Goal: Task Accomplishment & Management: Manage account settings

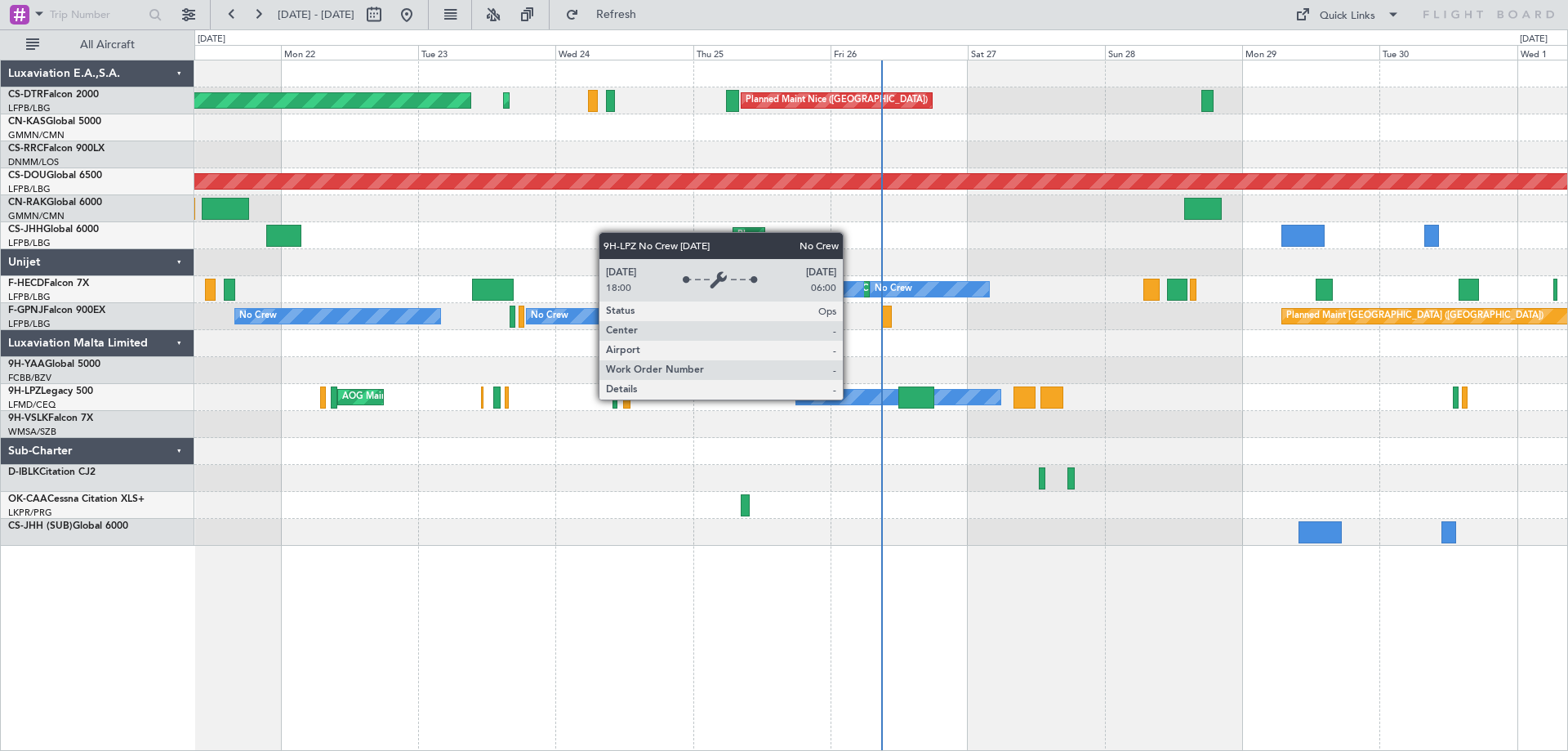
click at [851, 398] on div "No Crew" at bounding box center [898, 397] width 205 height 15
click at [854, 398] on div "No Crew" at bounding box center [898, 397] width 205 height 15
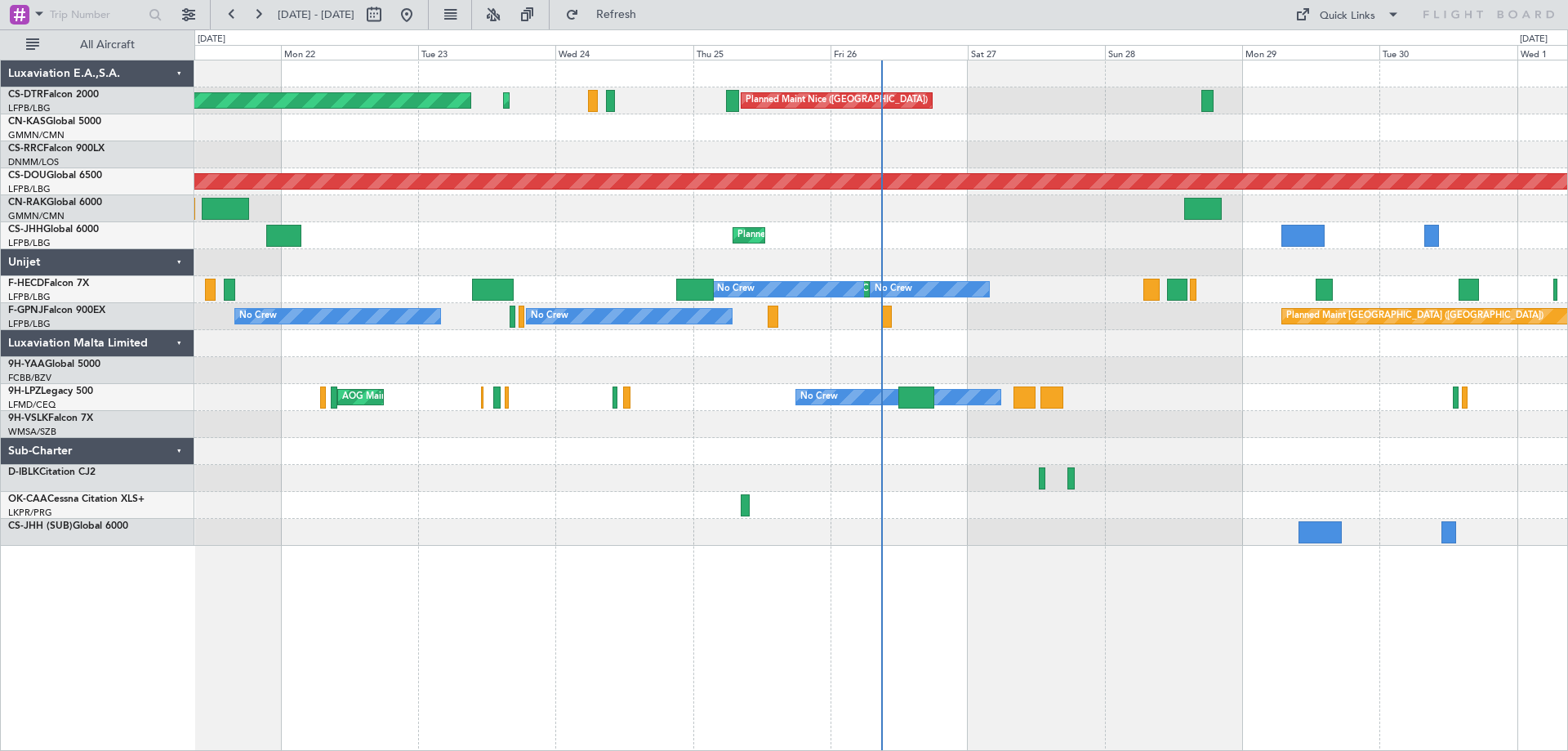
click at [551, 558] on div "AOG Maint Sofia Planned Maint Sofia Planned Maint Nice (Côte d'Azur Airport) Pl…" at bounding box center [881, 405] width 1374 height 691
click at [1395, 12] on span at bounding box center [1393, 15] width 20 height 20
click at [1336, 54] on button "Trip Builder" at bounding box center [1349, 54] width 123 height 39
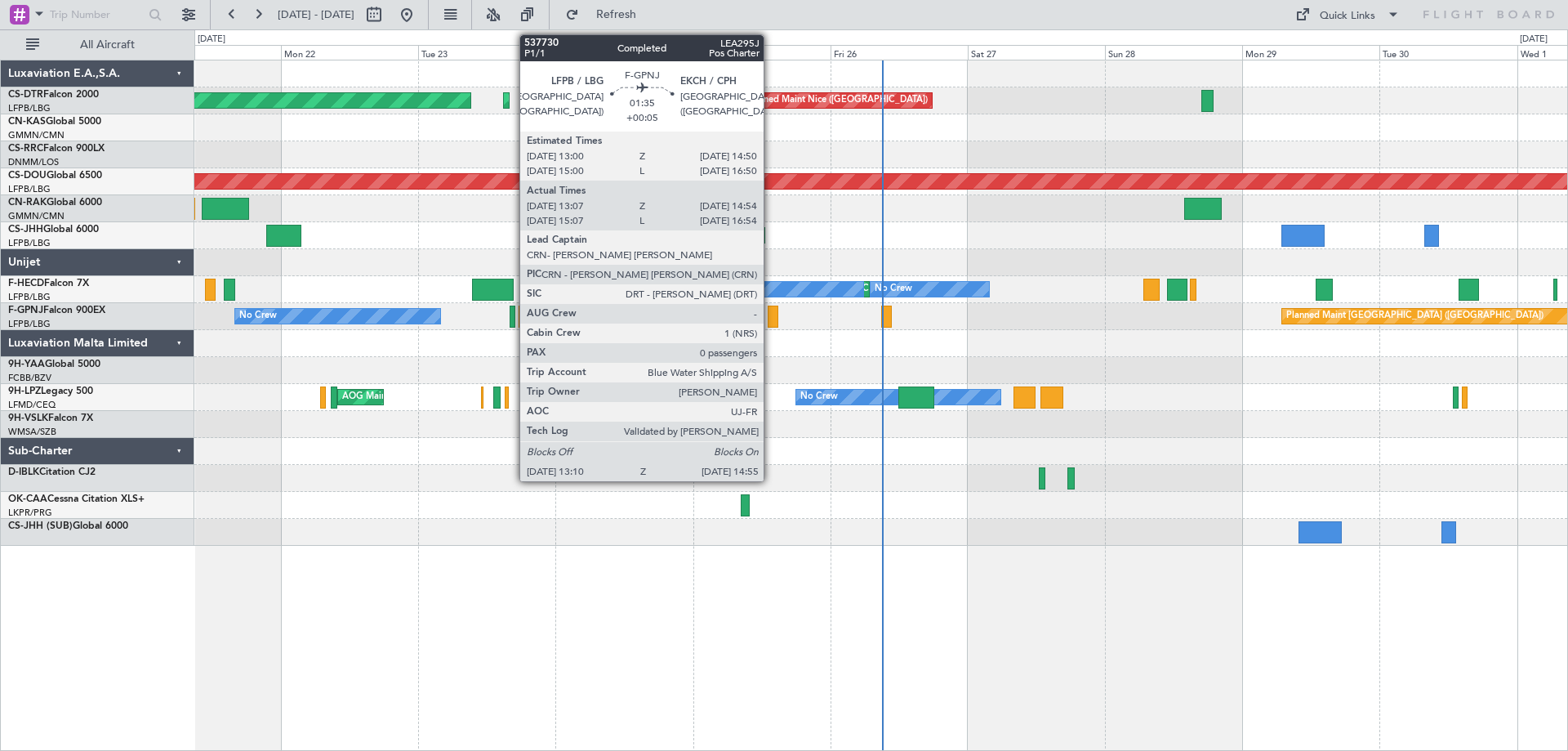
click at [771, 321] on div at bounding box center [773, 317] width 10 height 22
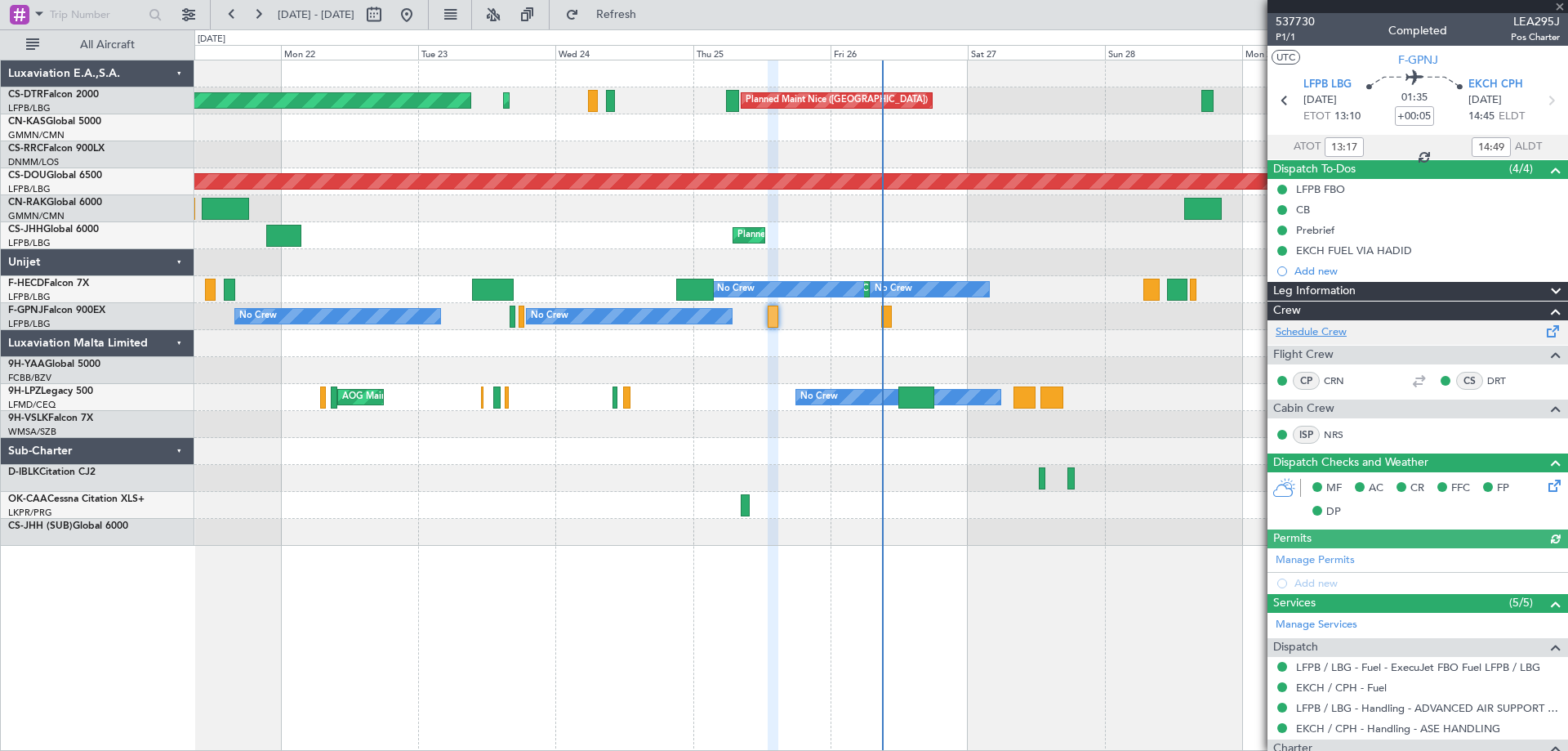
click at [1301, 330] on link "Schedule Crew" at bounding box center [1311, 332] width 71 height 16
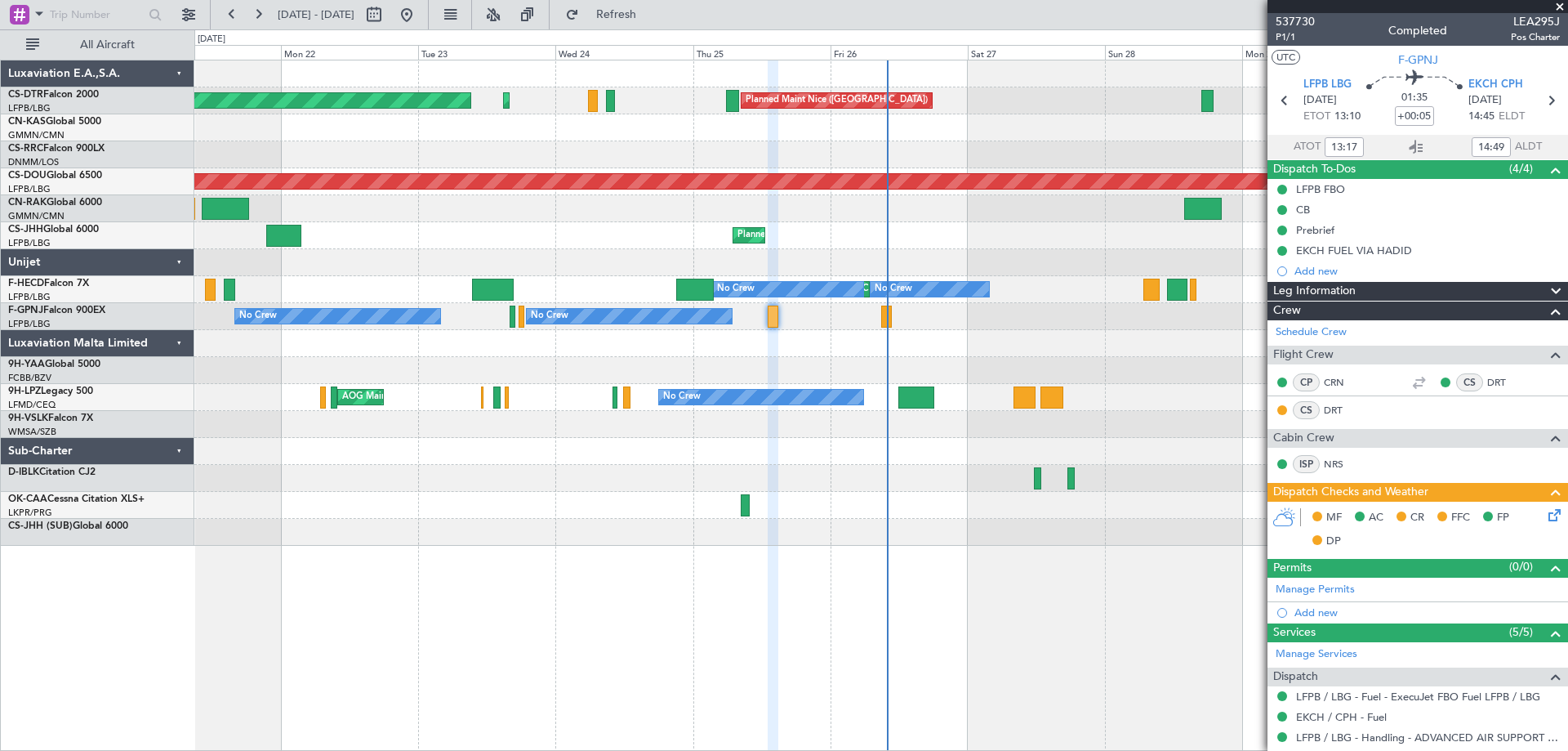
drag, startPoint x: 1559, startPoint y: 9, endPoint x: 1555, endPoint y: 16, distance: 8.1
click at [1560, 9] on span at bounding box center [1559, 7] width 16 height 15
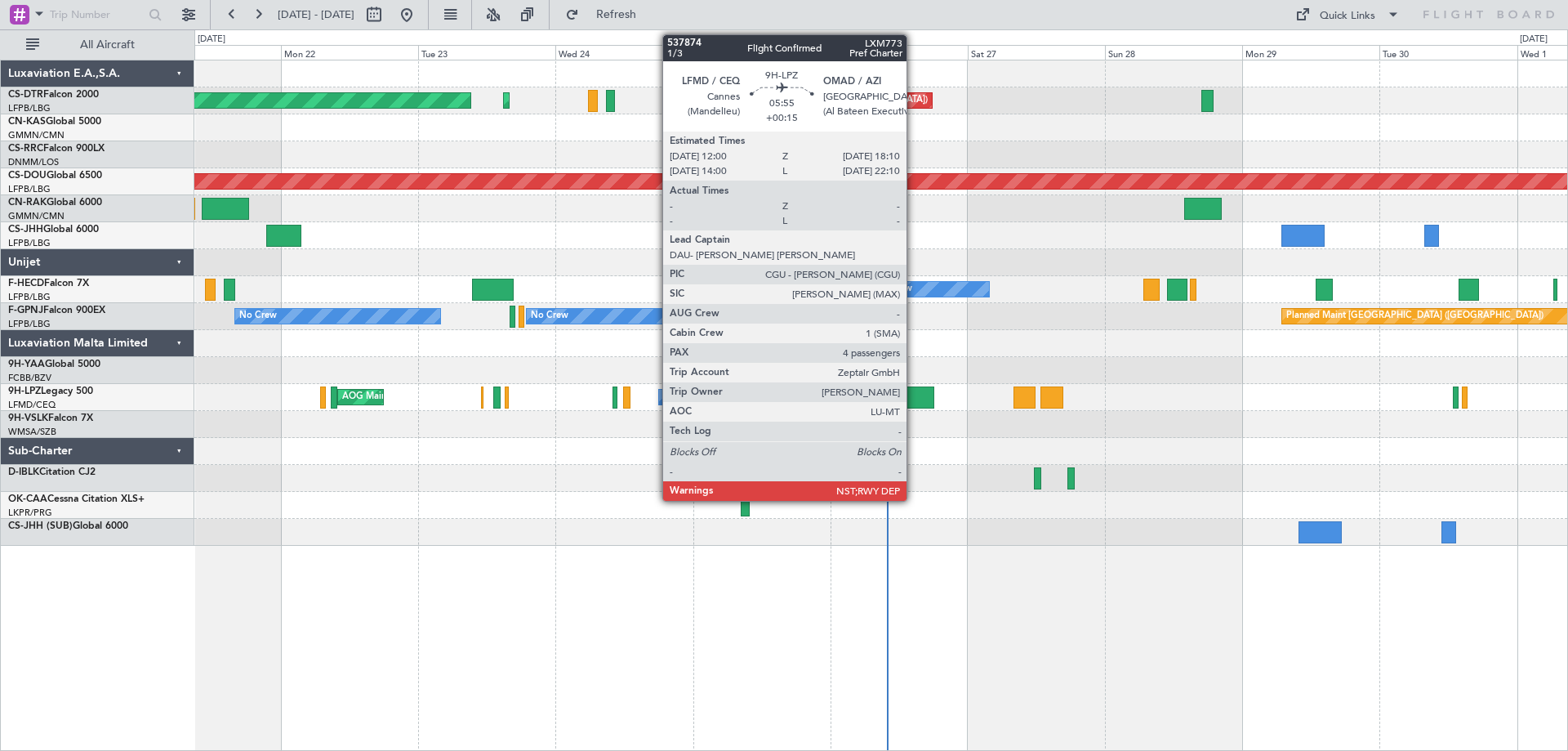
click at [914, 398] on div at bounding box center [917, 398] width 36 height 22
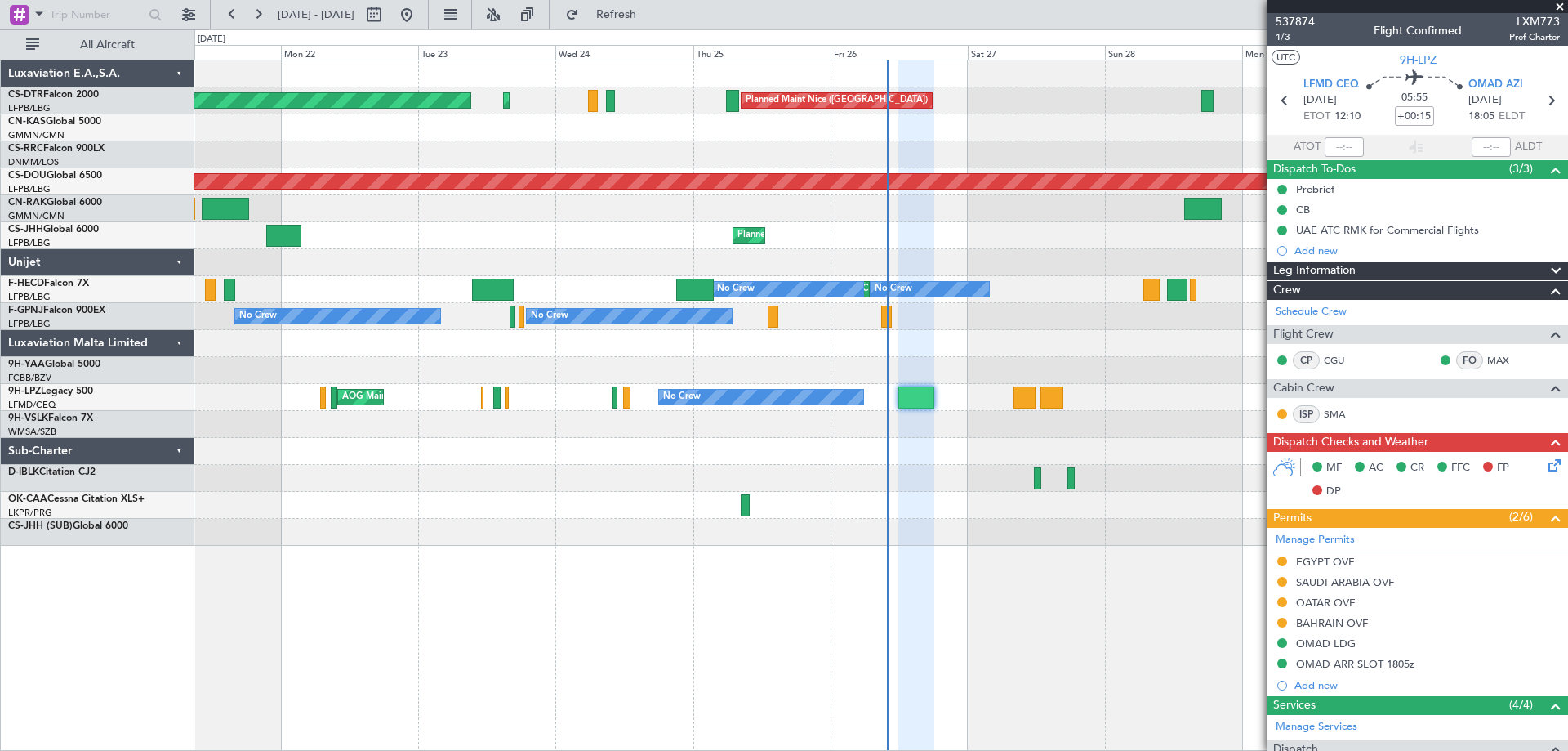
click at [1507, 283] on fb-app "21 Sep 2025 - 01 Oct 2025 Refresh Quick Links All Aircraft AOG Maint Sofia Plan…" at bounding box center [784, 381] width 1568 height 739
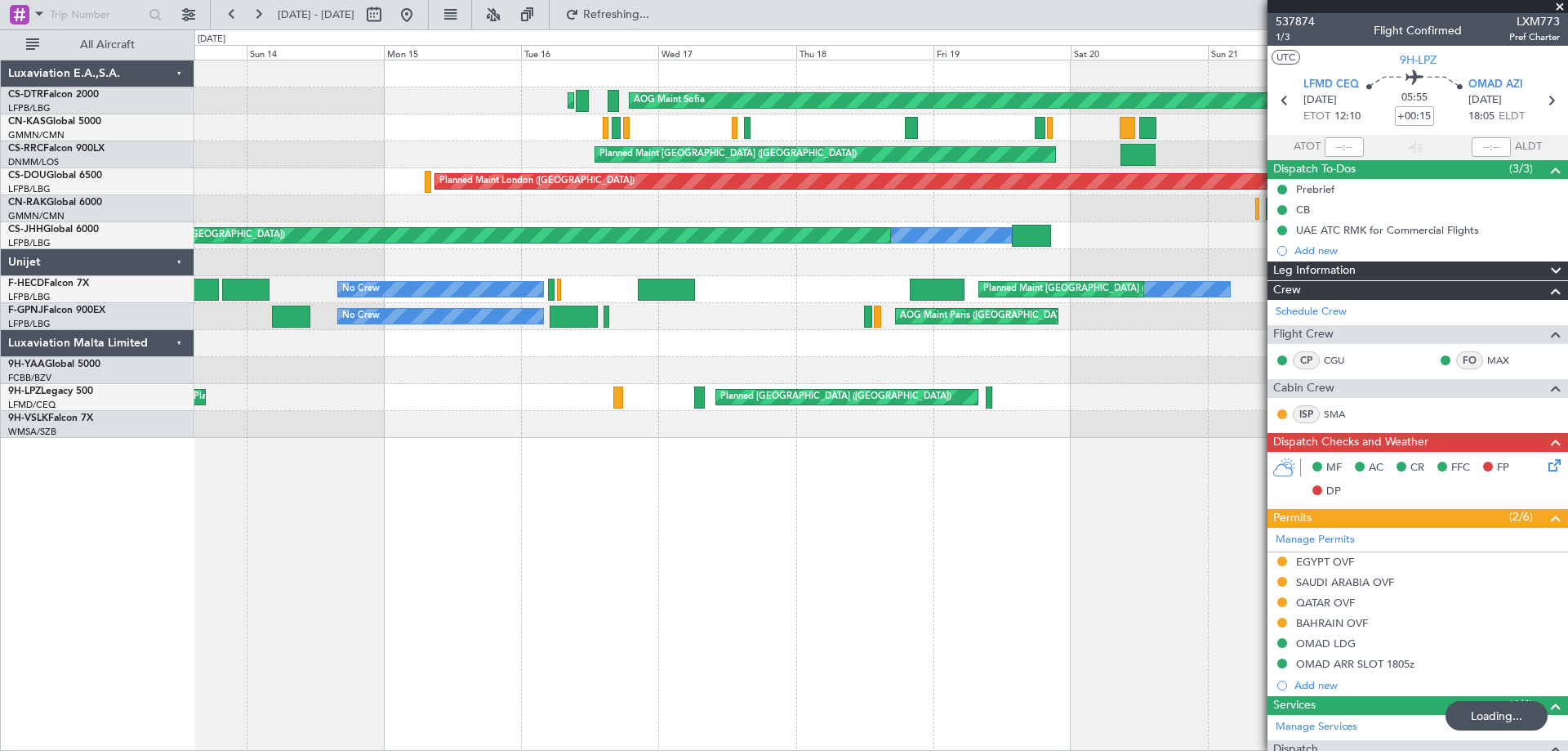
drag, startPoint x: 1558, startPoint y: 8, endPoint x: 1376, endPoint y: 102, distance: 204.8
click at [1558, 8] on span at bounding box center [1559, 7] width 16 height 15
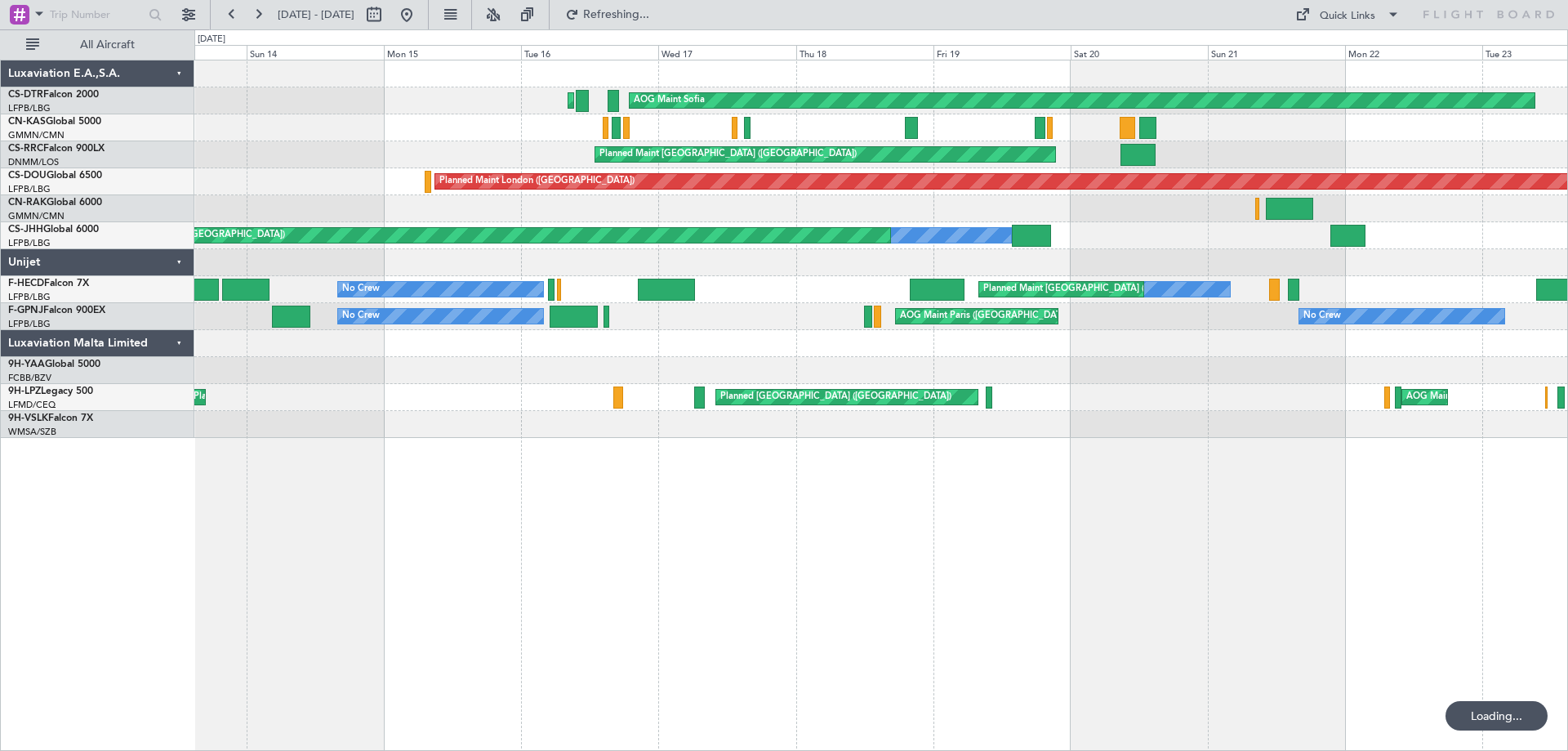
type input "0"
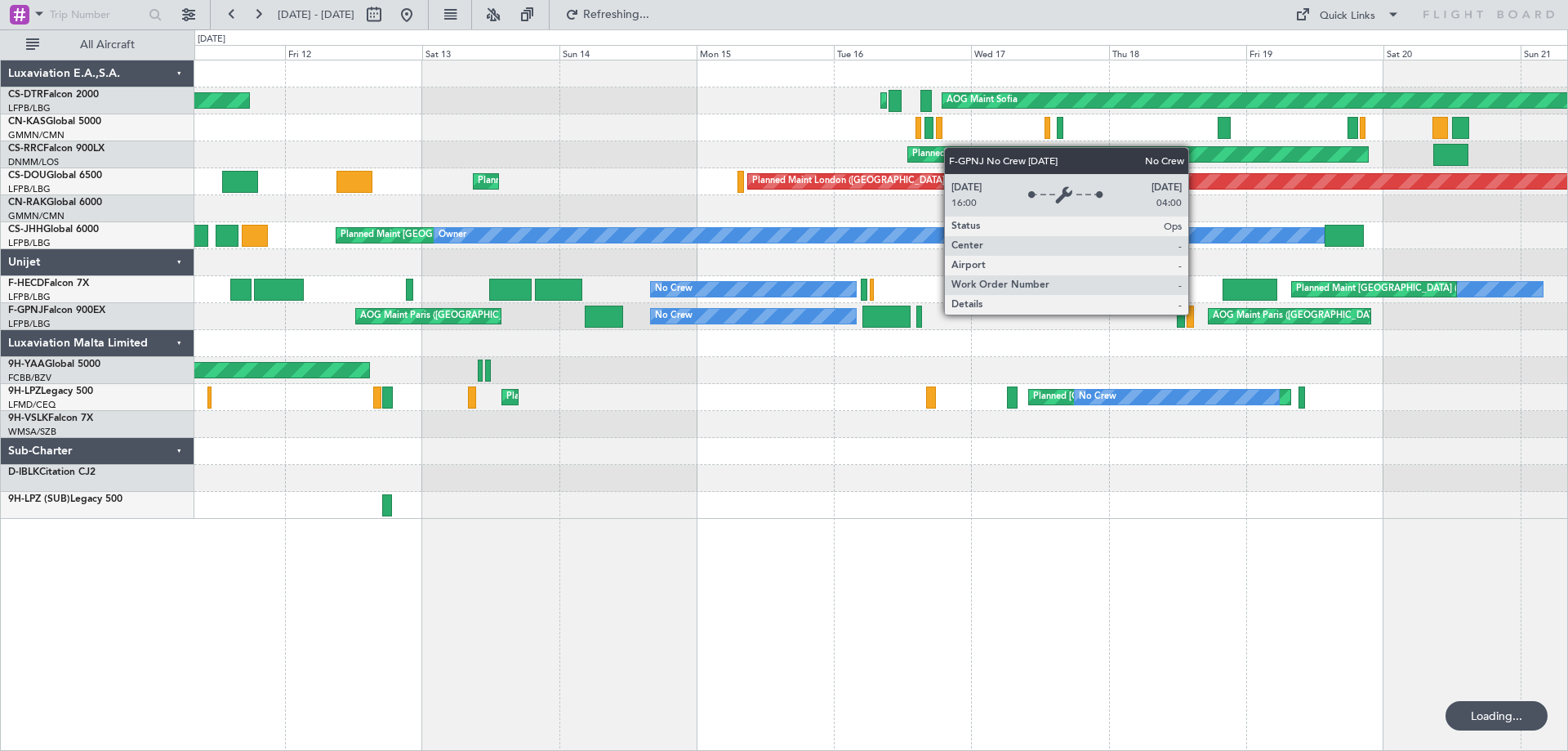
click at [845, 319] on div "No Crew" at bounding box center [753, 315] width 205 height 15
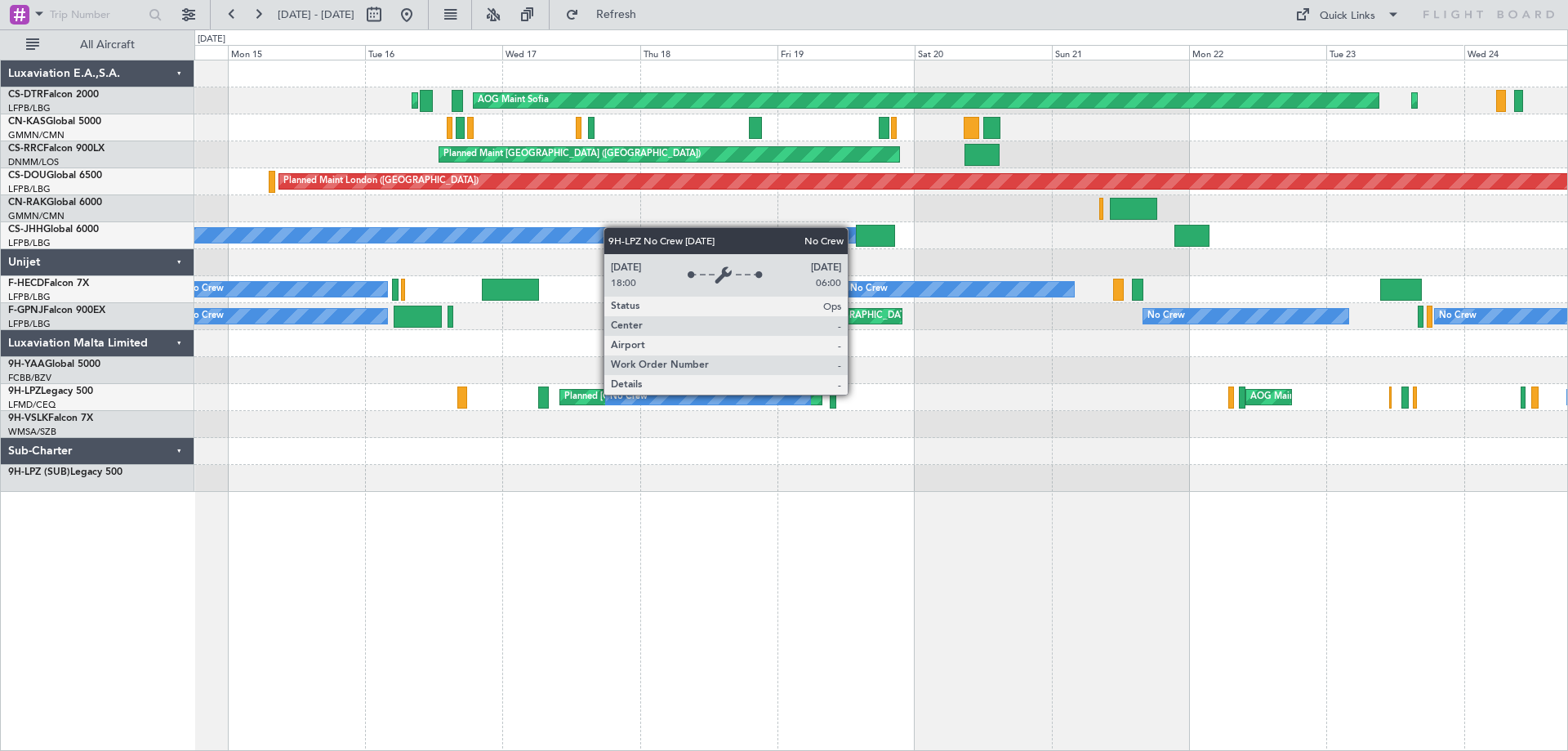
click at [666, 394] on div "No Crew" at bounding box center [708, 397] width 205 height 15
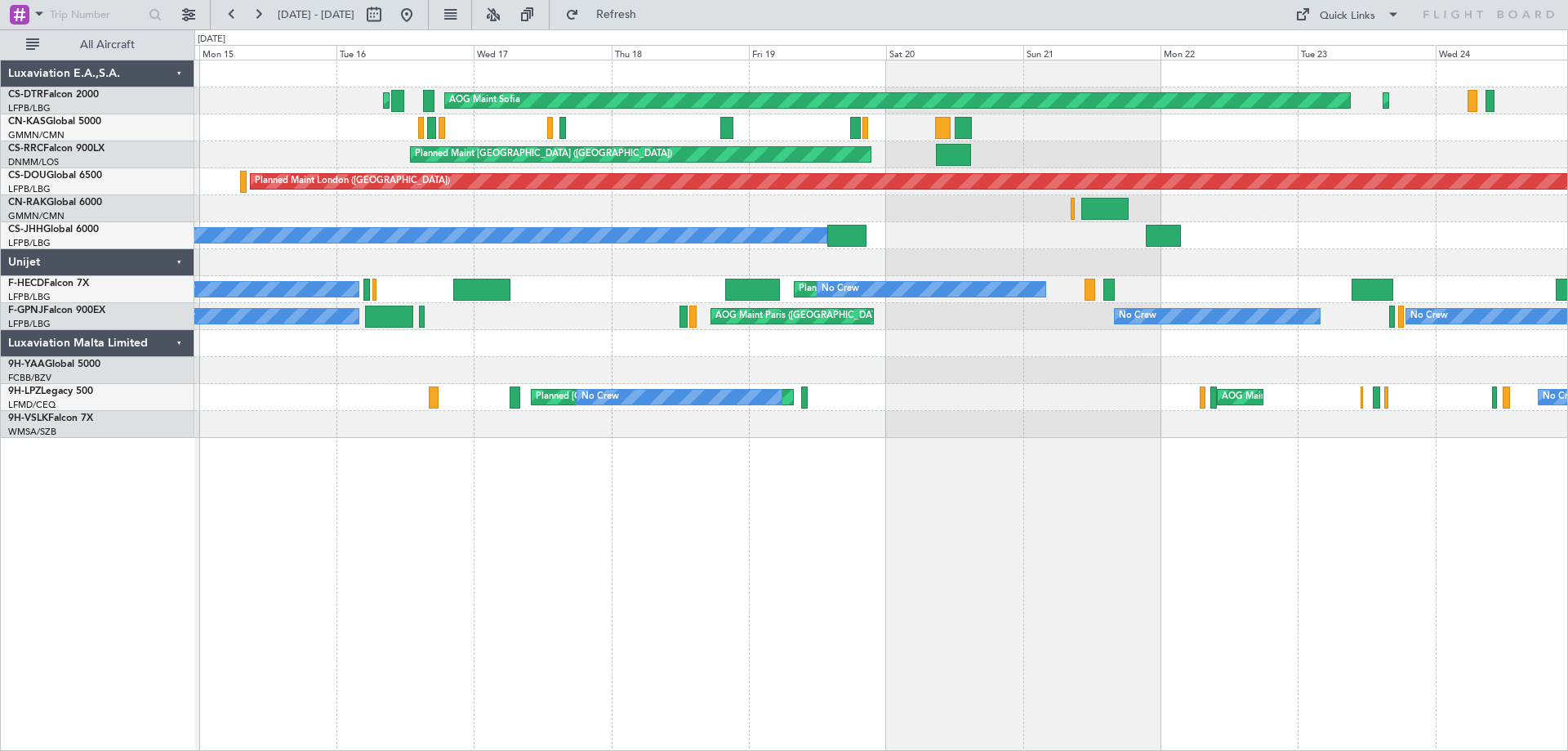
click at [940, 233] on div "Planned Maint Paris (Le Bourget) Owner Planned Maint Paris (Le Bourget)" at bounding box center [880, 235] width 1373 height 27
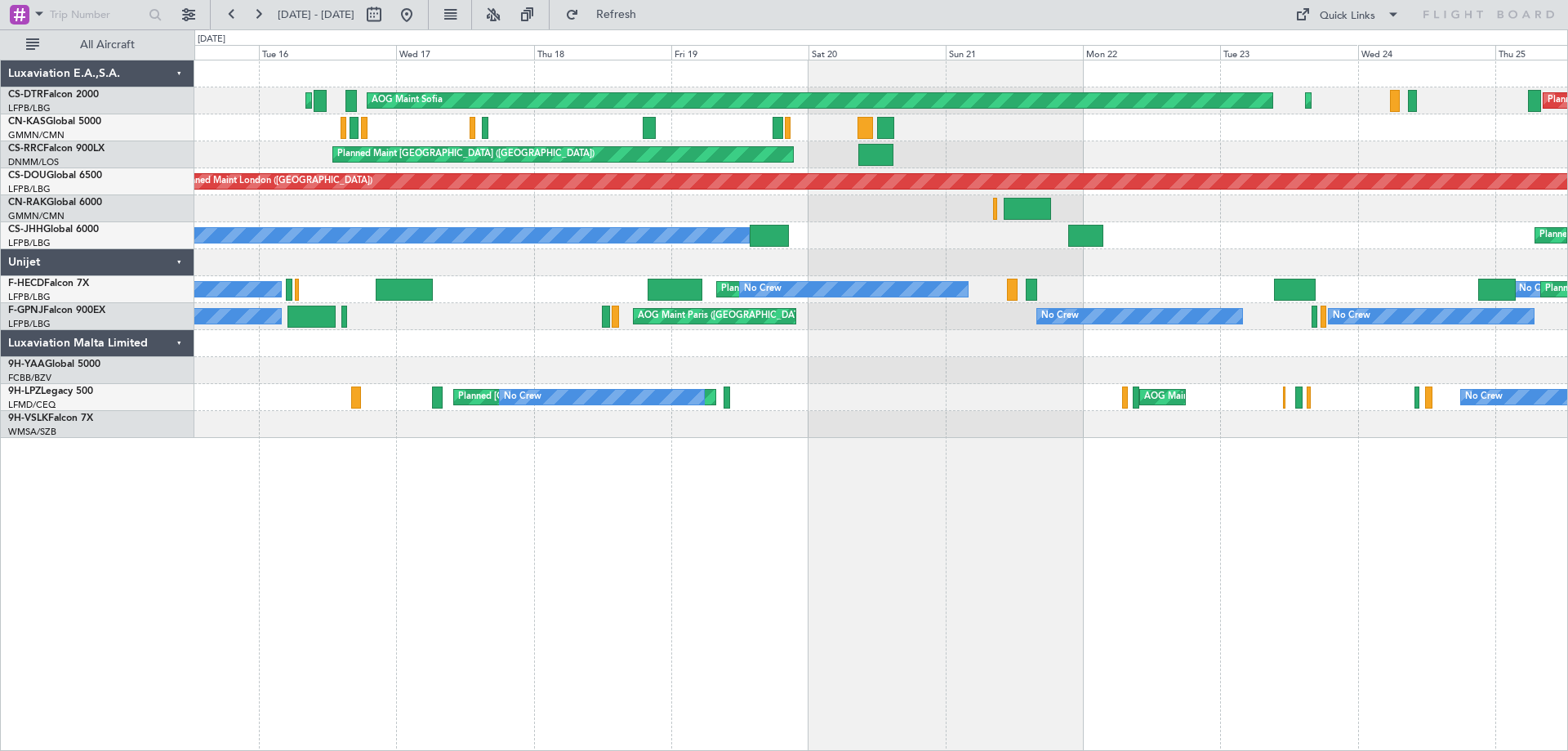
click at [1020, 221] on div at bounding box center [880, 208] width 1373 height 27
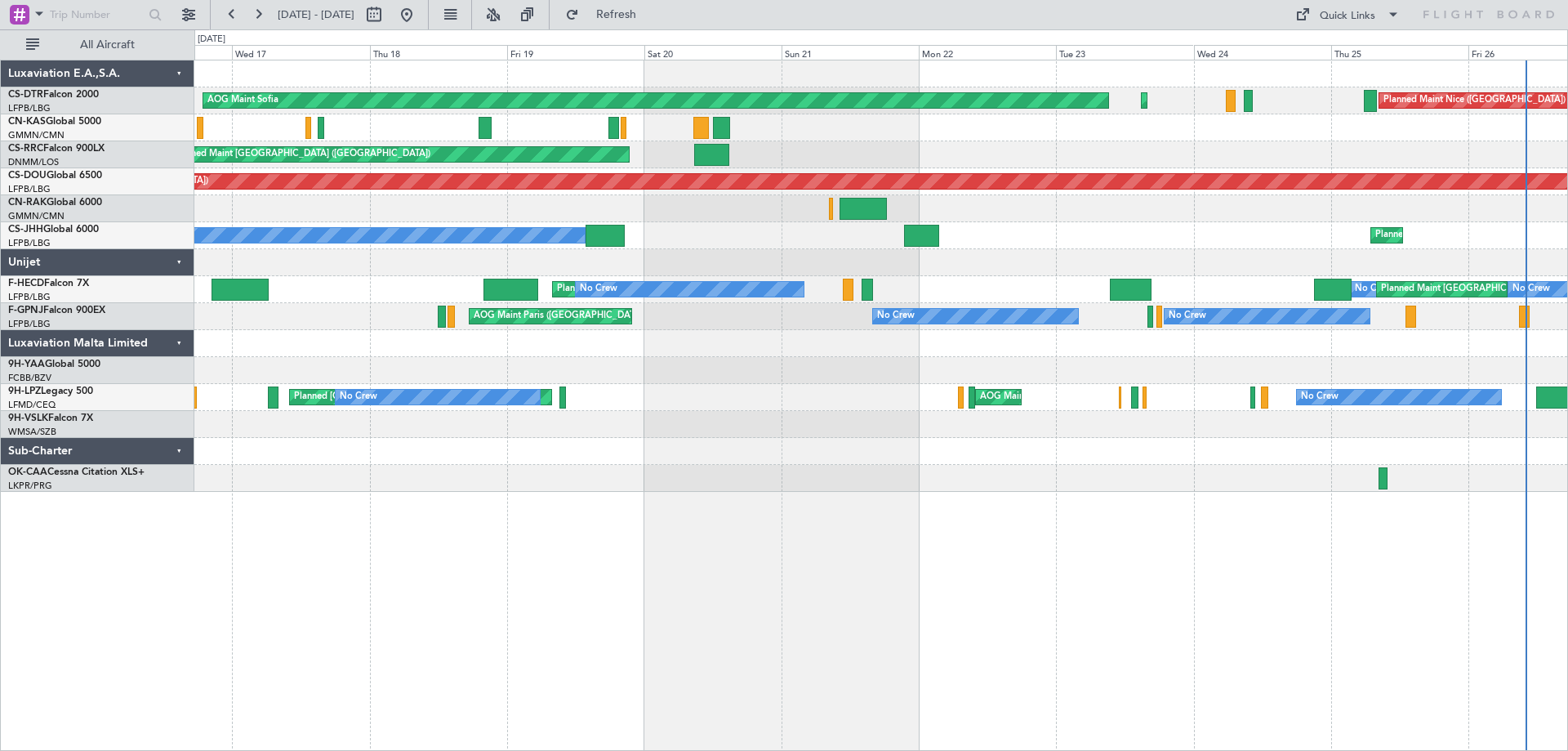
click at [1164, 348] on div at bounding box center [880, 343] width 1373 height 27
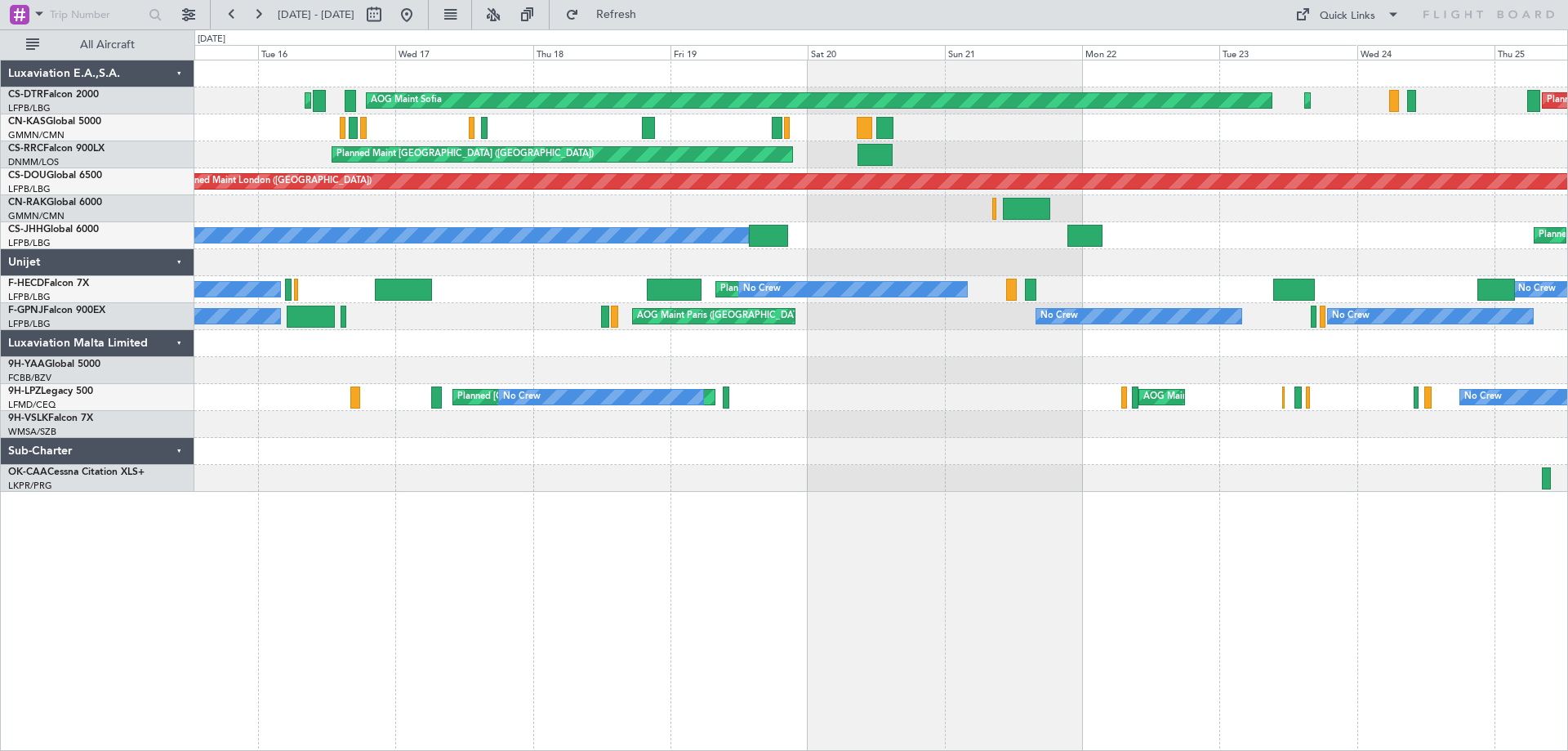
click at [482, 474] on div at bounding box center [880, 478] width 1373 height 27
click at [187, 10] on button at bounding box center [188, 15] width 26 height 26
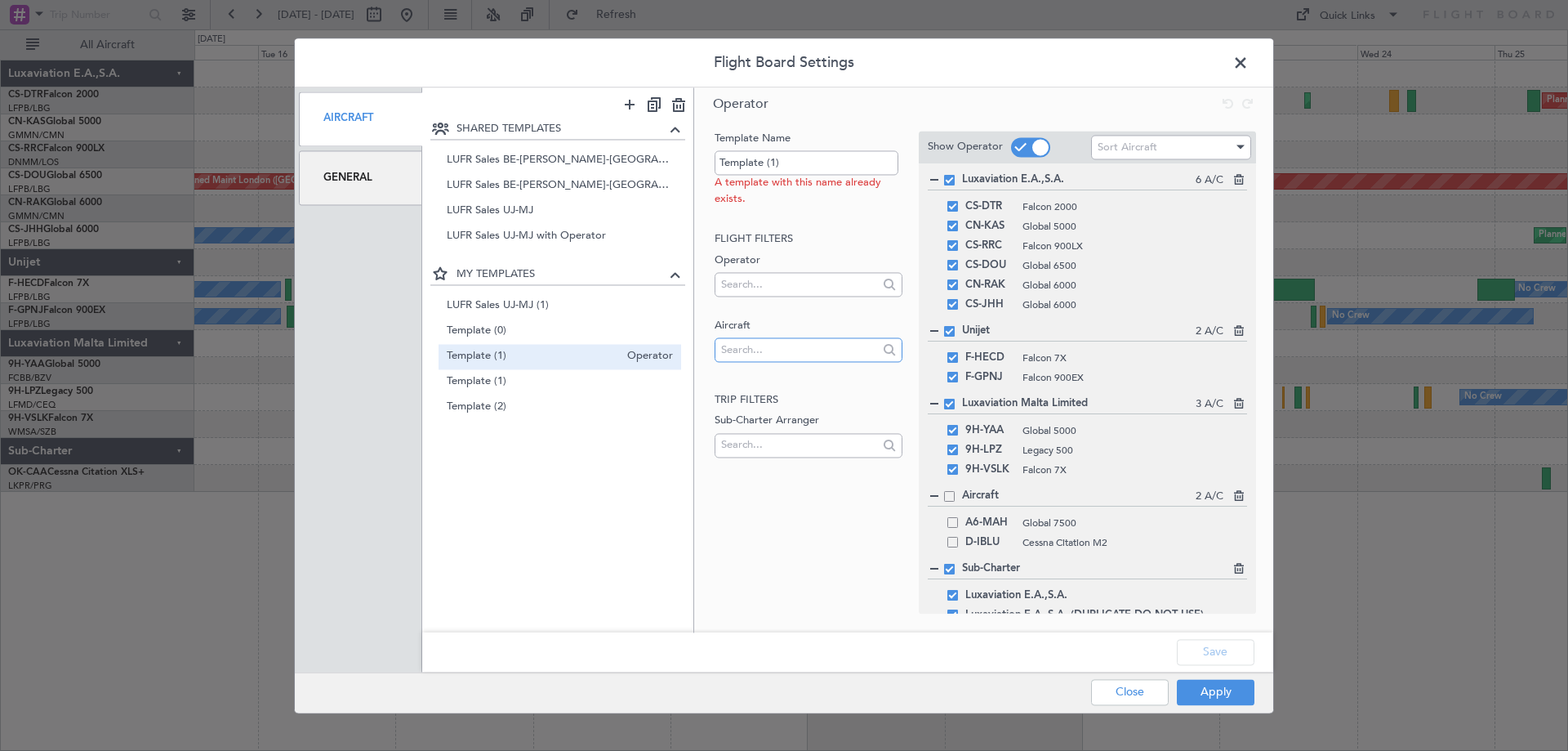
click at [780, 349] on input "text" at bounding box center [799, 350] width 156 height 24
type input "OO-GPE"
click at [763, 379] on span "OO-GPE" at bounding box center [808, 376] width 161 height 24
click at [1207, 695] on button "Apply" at bounding box center [1216, 692] width 78 height 26
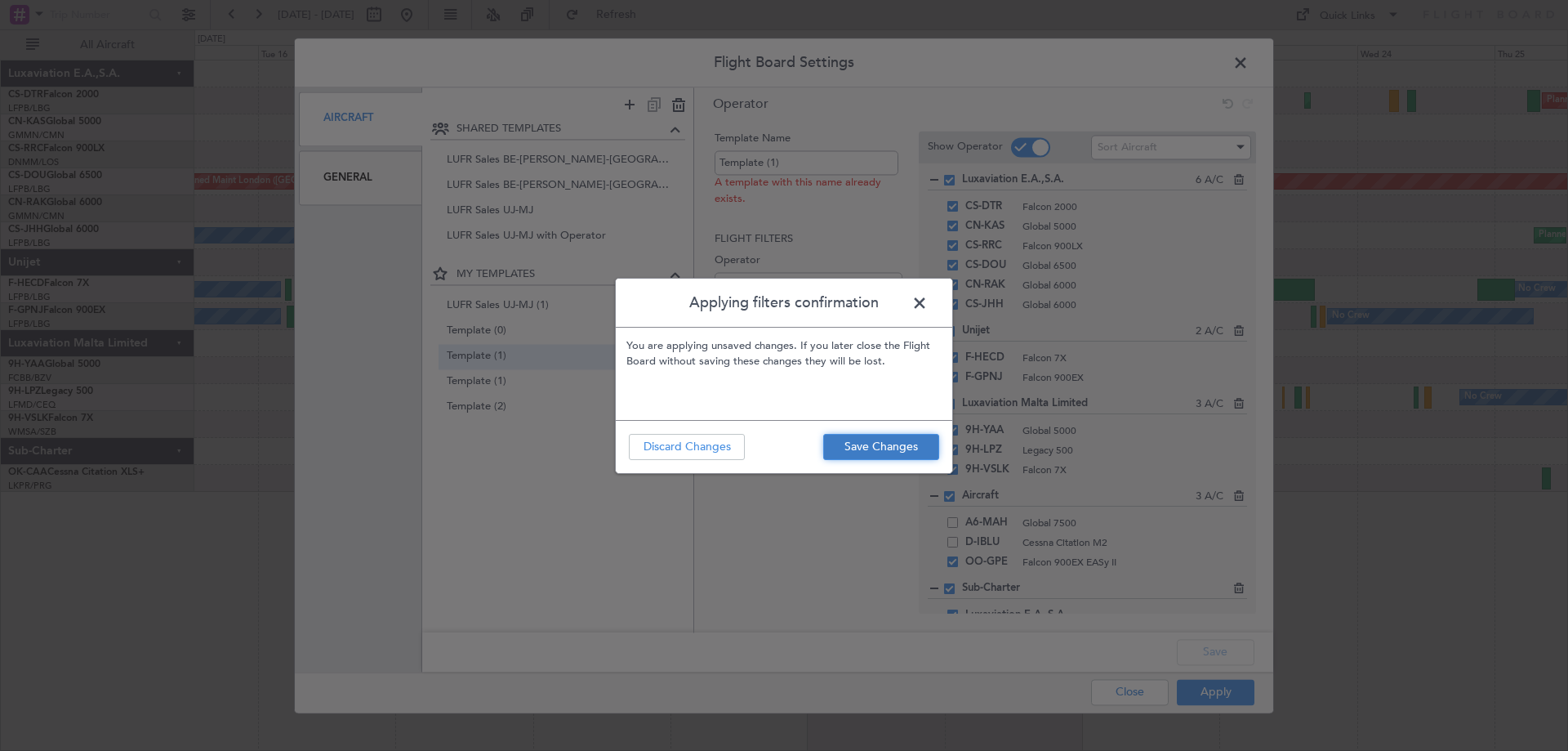
click at [888, 449] on button "Save Changes" at bounding box center [881, 447] width 116 height 26
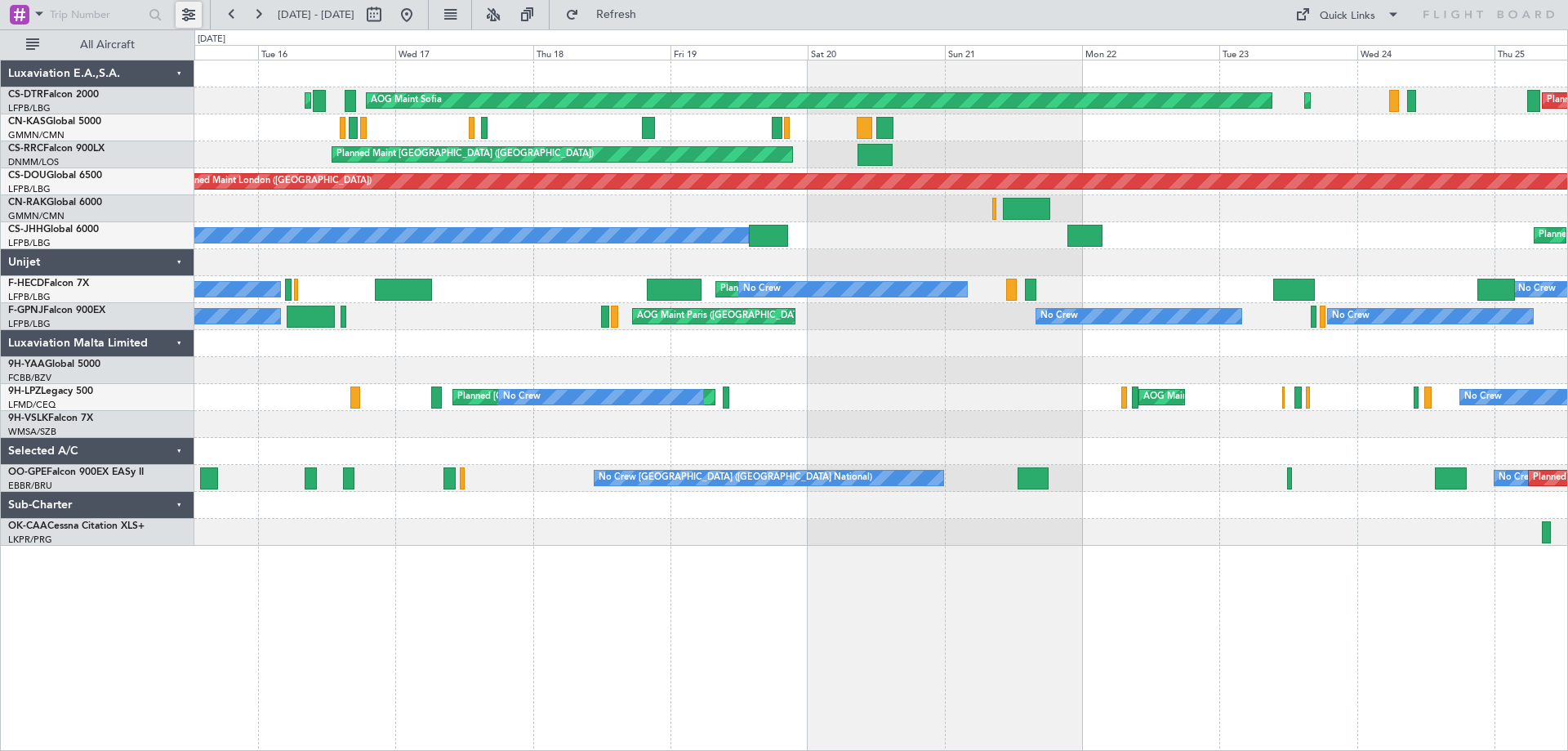
click at [191, 12] on button at bounding box center [188, 15] width 26 height 26
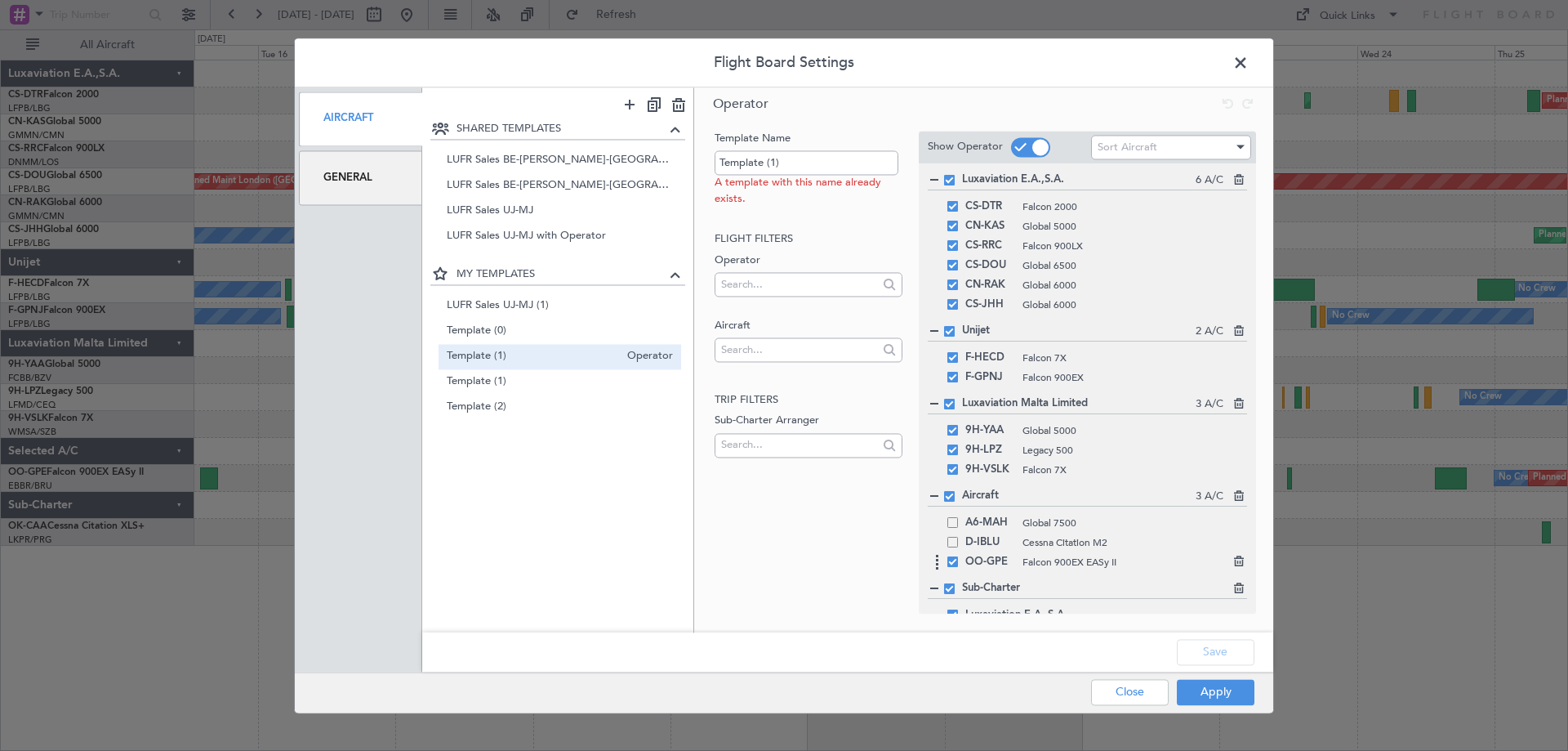
click at [953, 566] on span at bounding box center [953, 562] width 10 height 10
click at [959, 557] on input "checkbox" at bounding box center [959, 557] width 0 height 0
click at [1202, 691] on button "Apply" at bounding box center [1216, 692] width 78 height 26
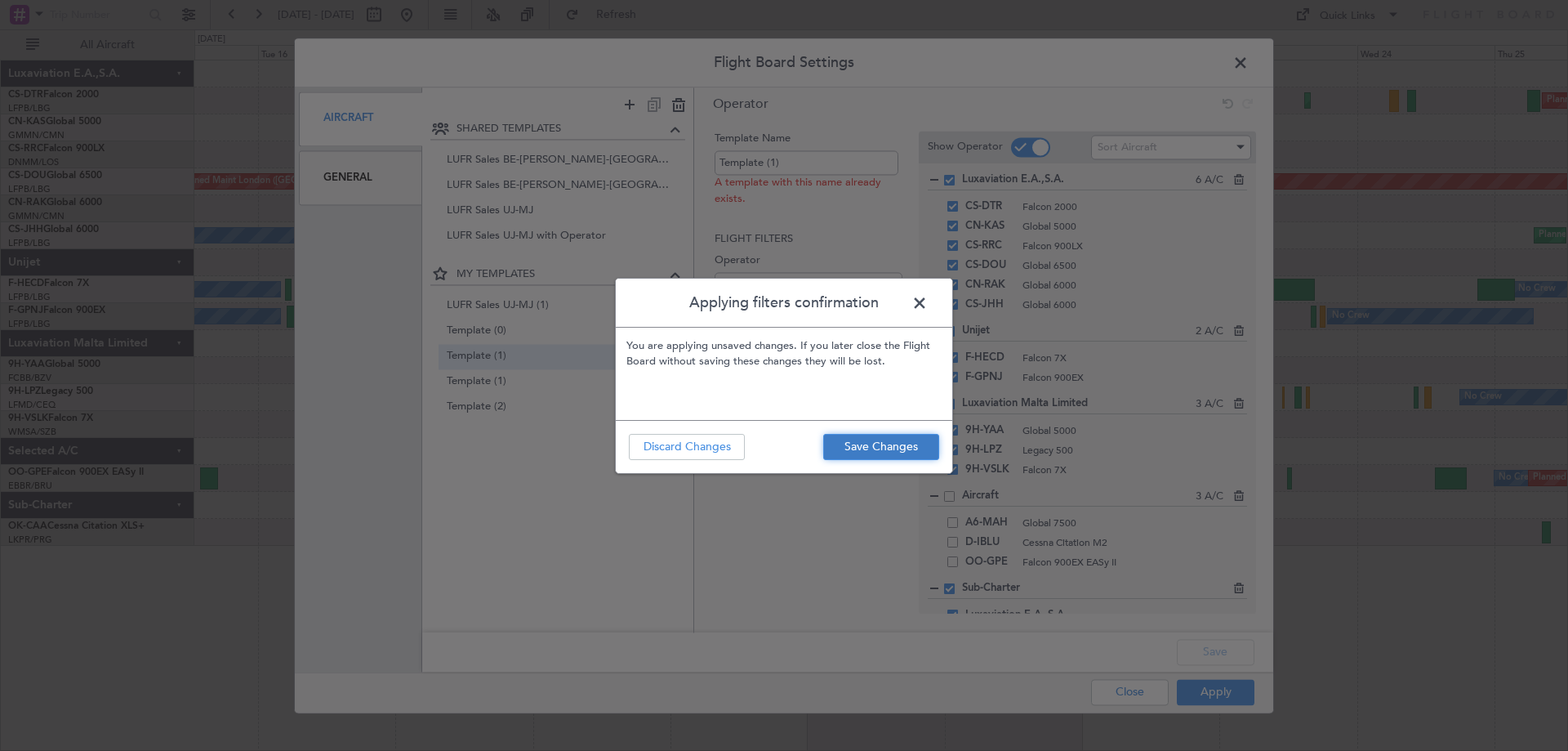
click at [876, 452] on button "Save Changes" at bounding box center [881, 447] width 116 height 26
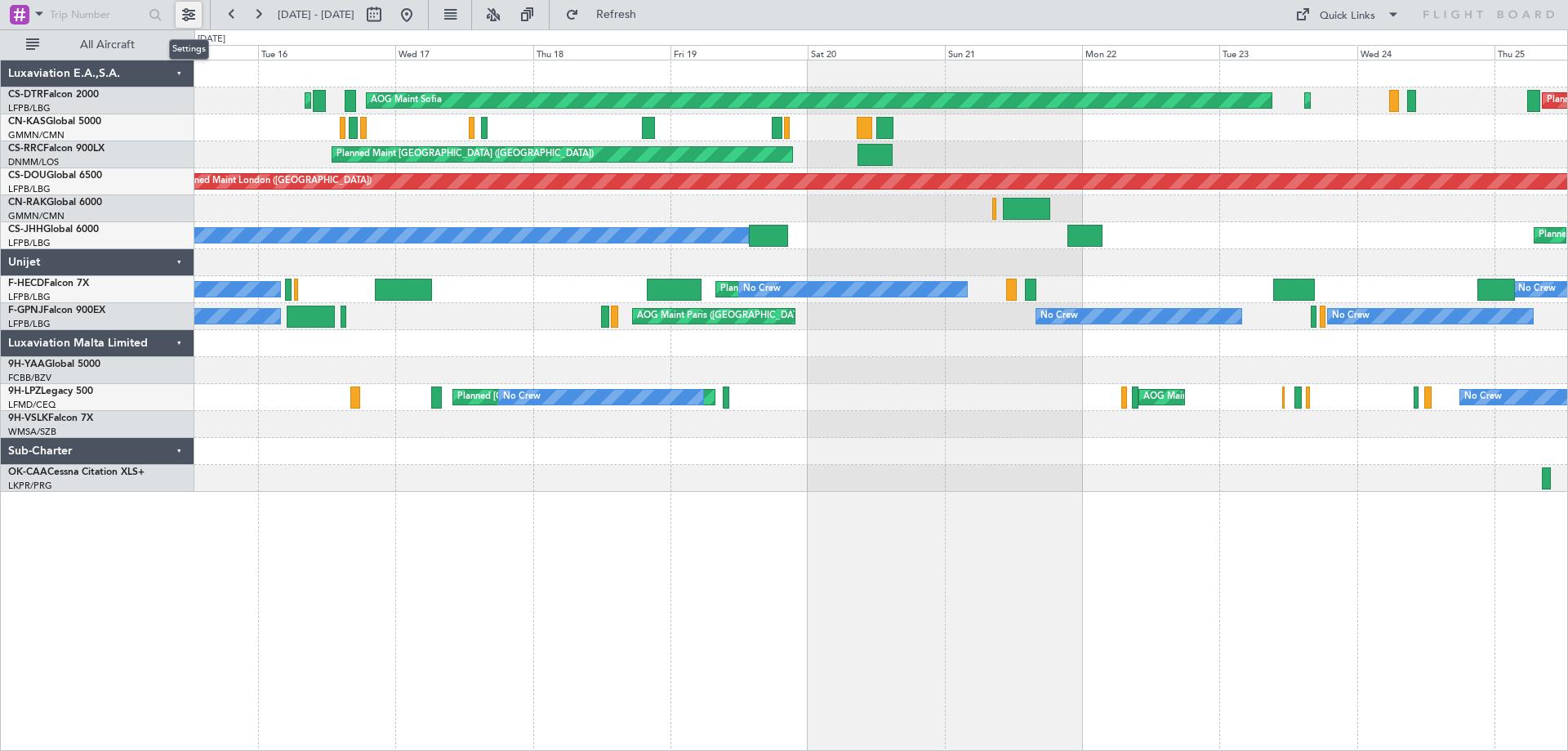
click at [188, 16] on button at bounding box center [188, 15] width 26 height 26
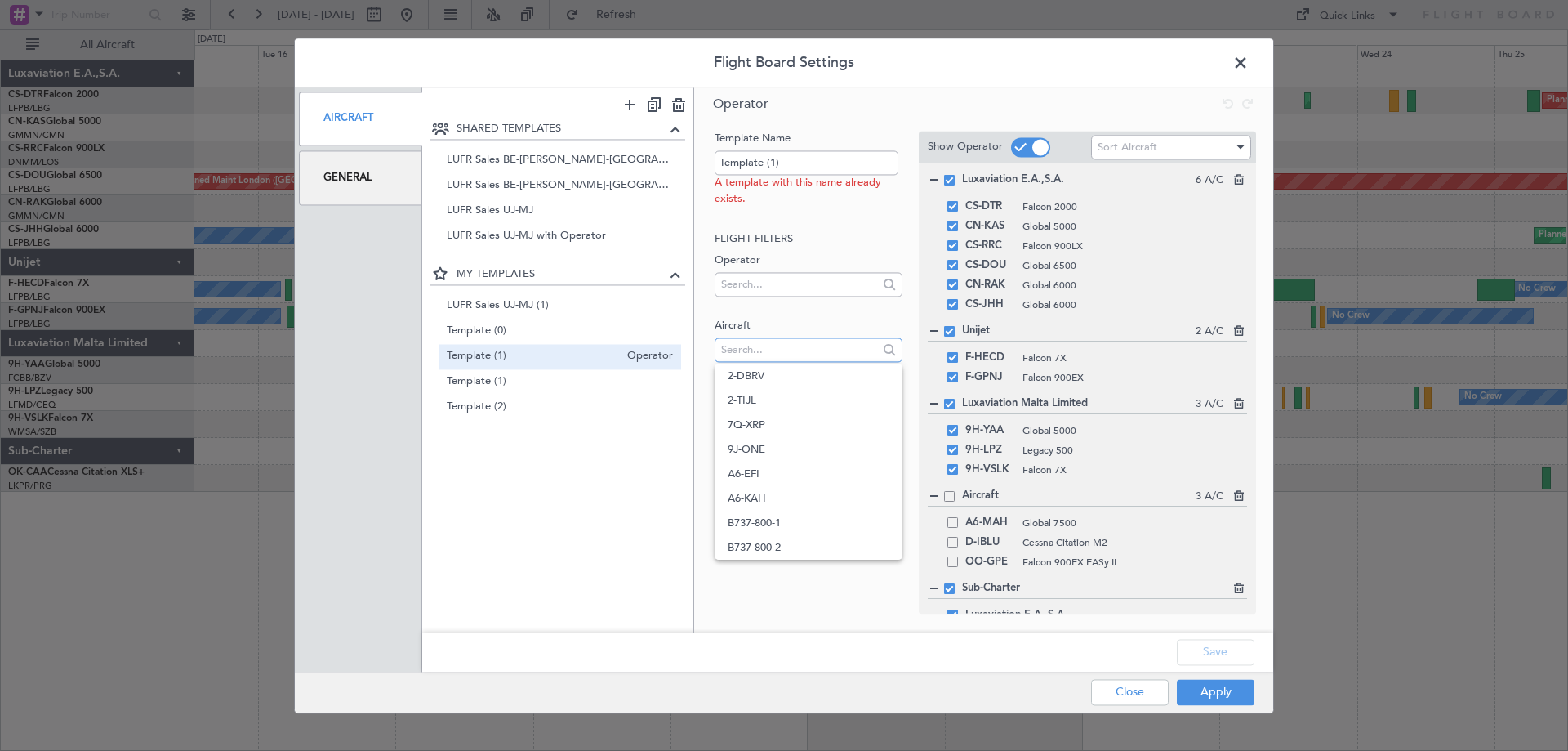
click at [733, 354] on input "text" at bounding box center [799, 350] width 156 height 24
type input "LX-"
click at [740, 427] on span "LX-INB" at bounding box center [808, 424] width 161 height 24
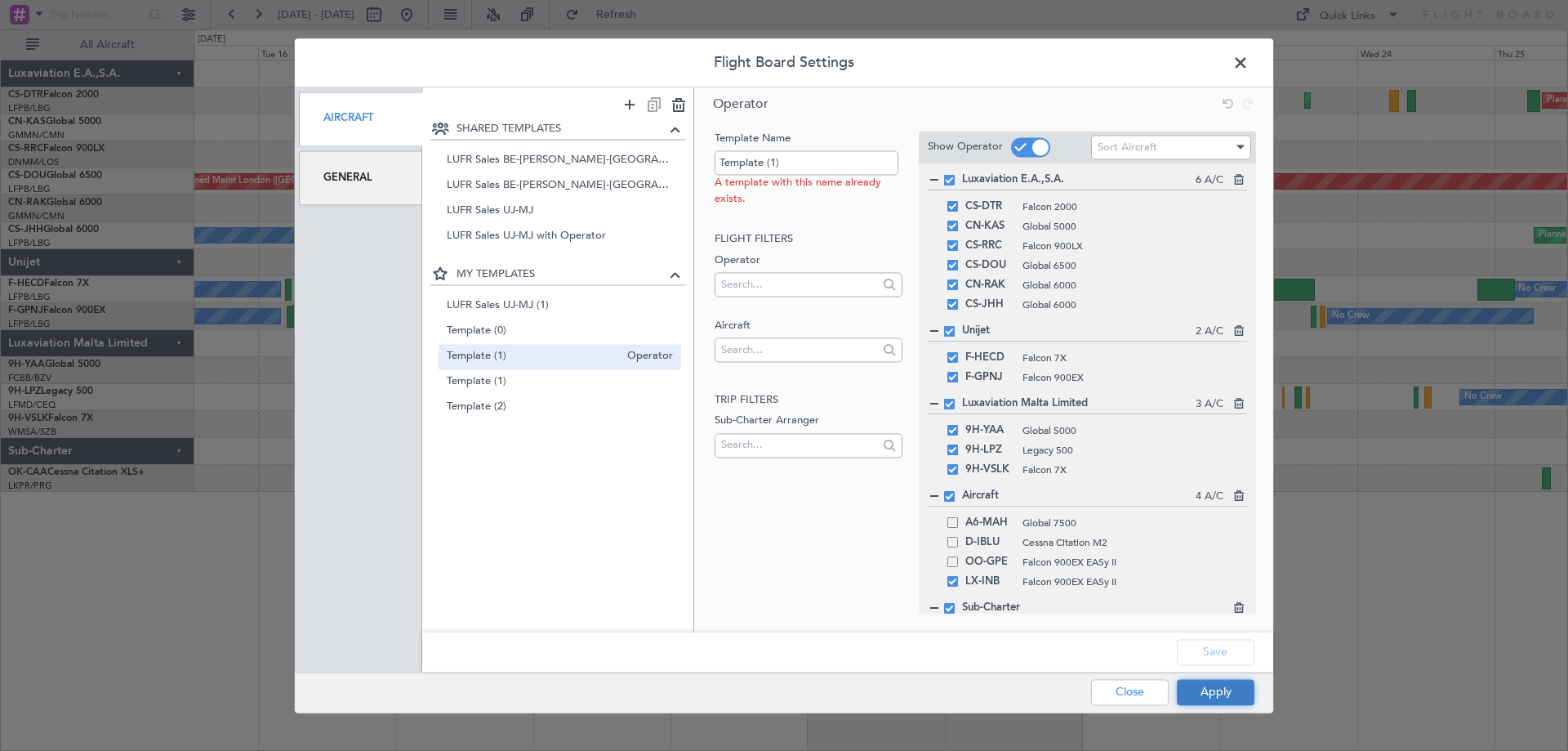
click at [1199, 691] on button "Apply" at bounding box center [1216, 692] width 78 height 26
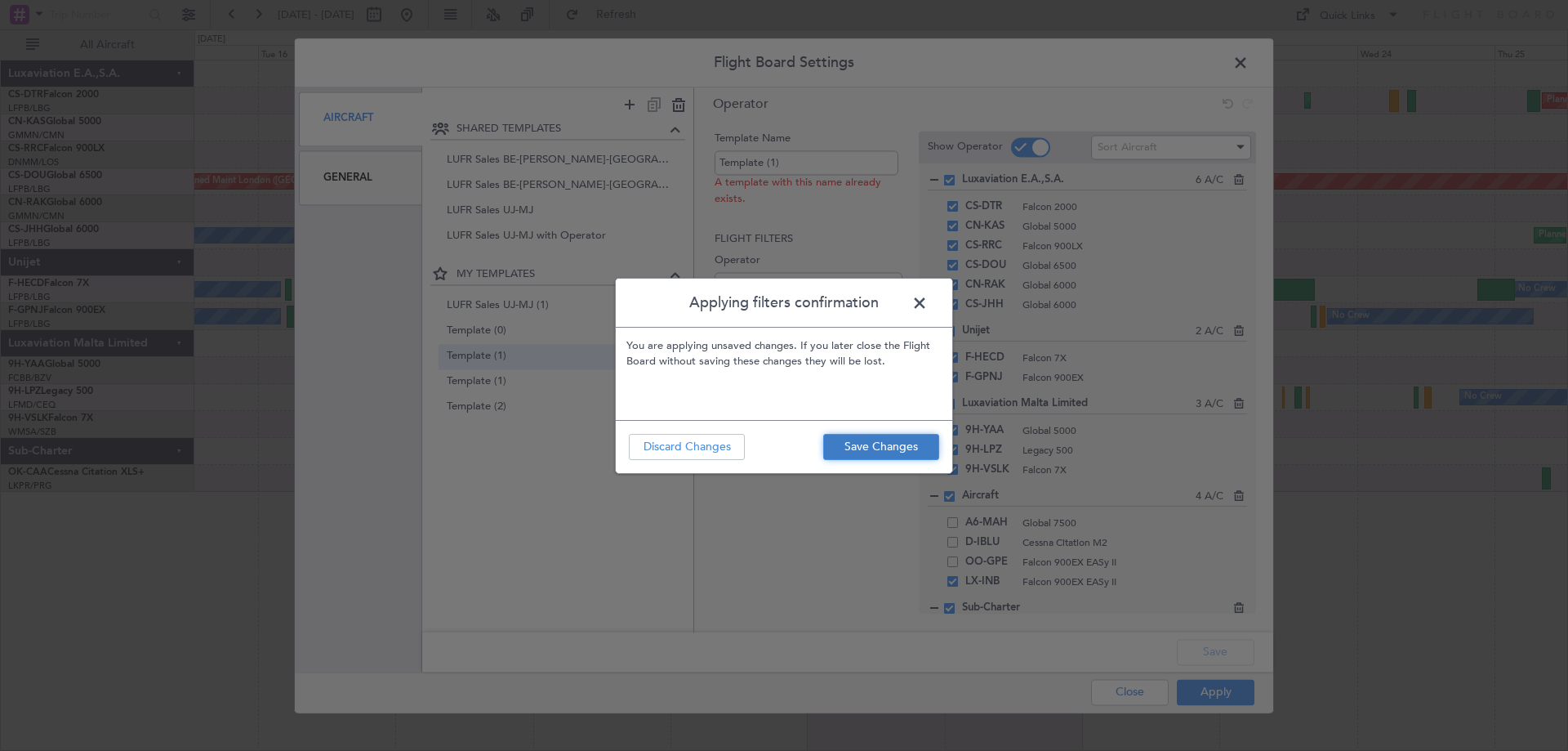
click at [864, 451] on button "Save Changes" at bounding box center [881, 447] width 116 height 26
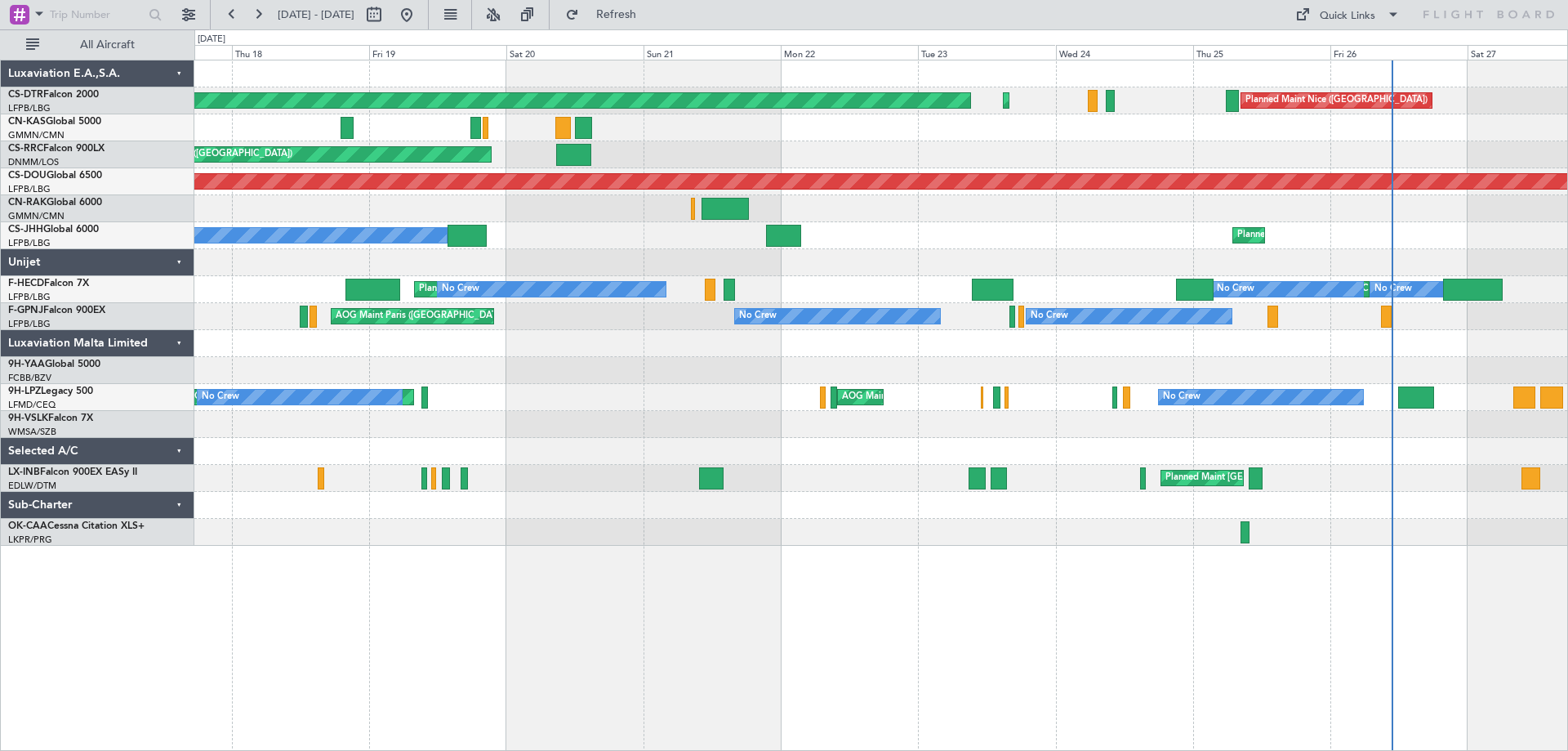
click at [667, 378] on div "Planned Maint Nice ([GEOGRAPHIC_DATA]) AOG Maint Sofia Planned Maint Sofia Plan…" at bounding box center [880, 303] width 1373 height 486
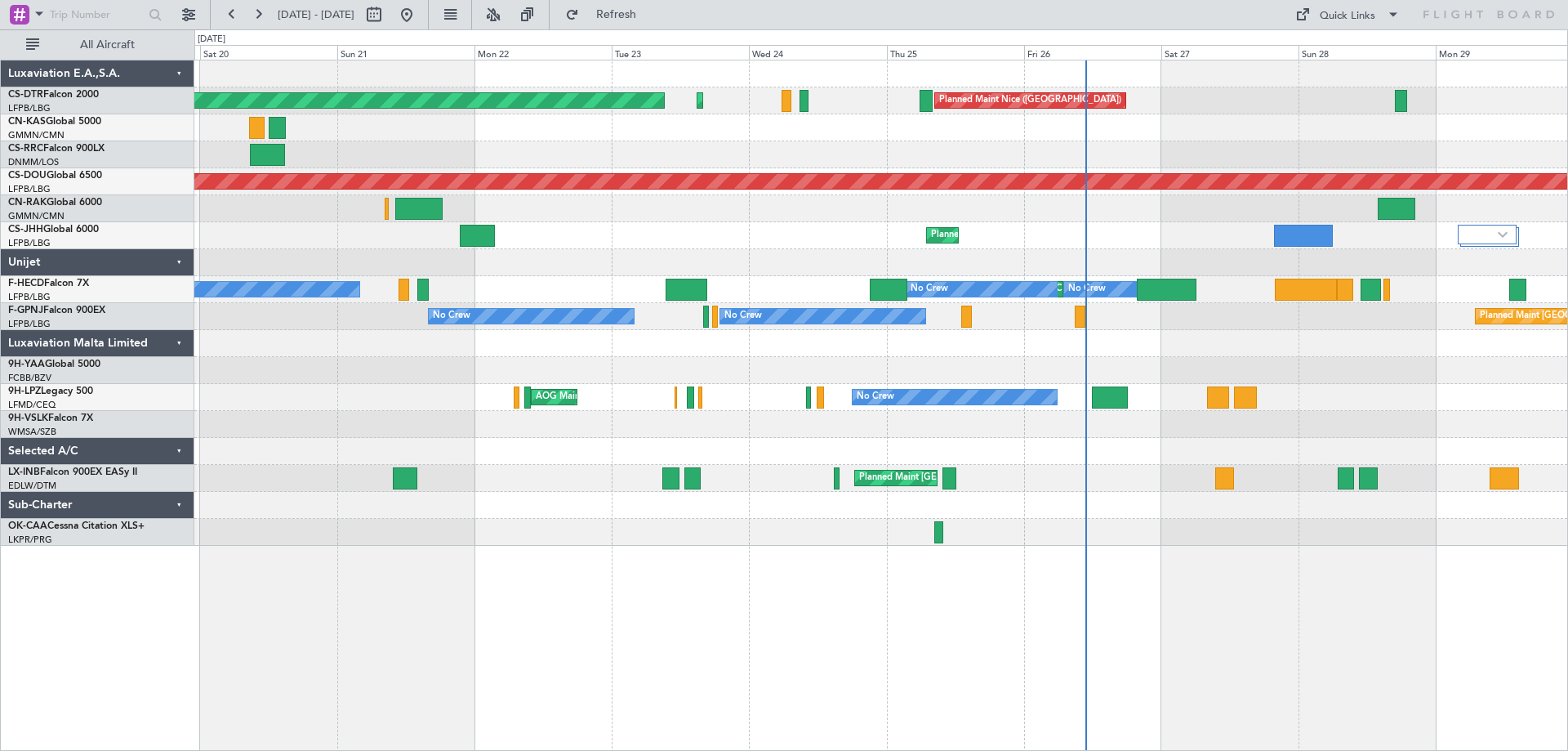
click at [568, 367] on div "Planned Maint Nice ([GEOGRAPHIC_DATA]) AOG Maint Sofia Planned Maint Sofia Plan…" at bounding box center [880, 303] width 1373 height 486
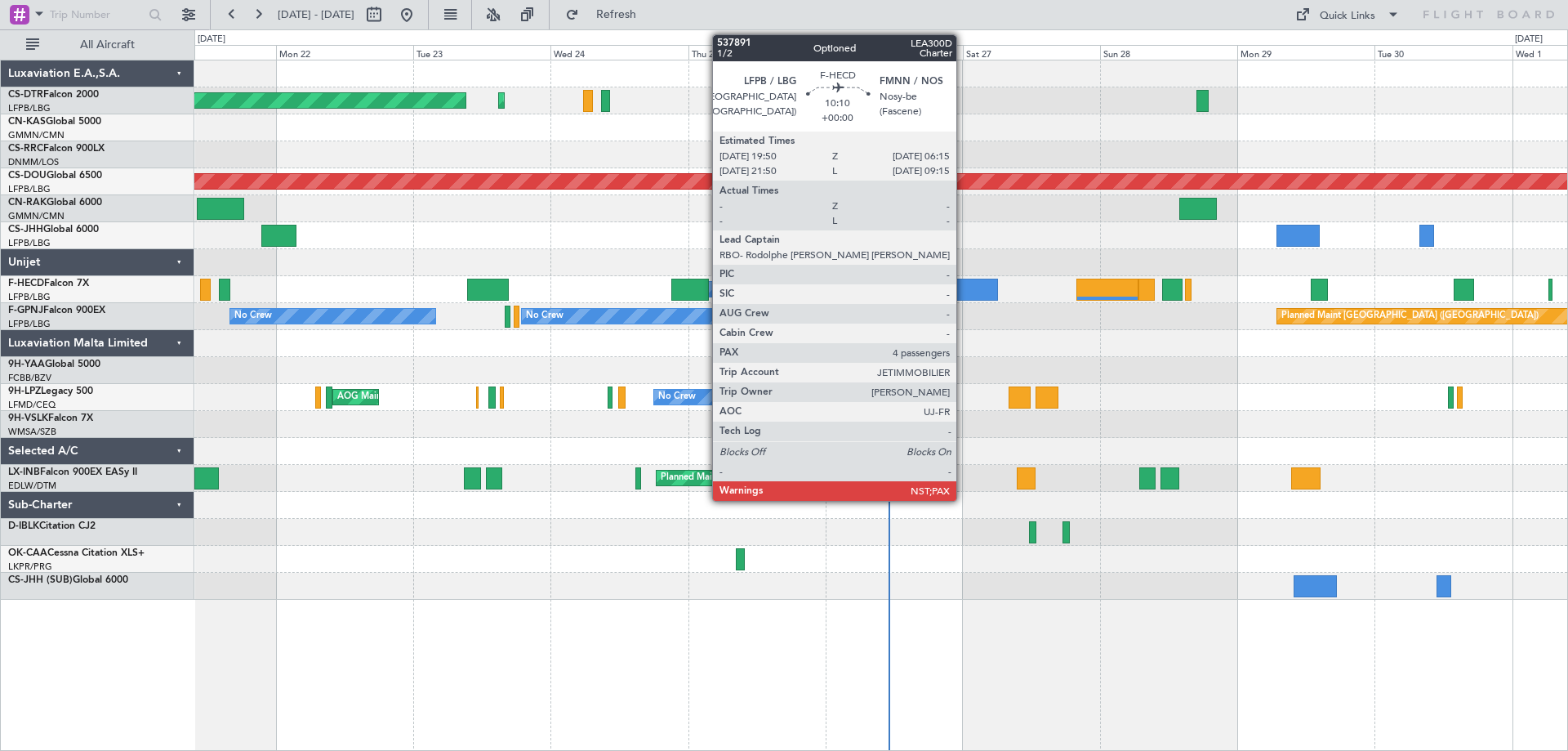
click at [964, 290] on div at bounding box center [968, 290] width 60 height 22
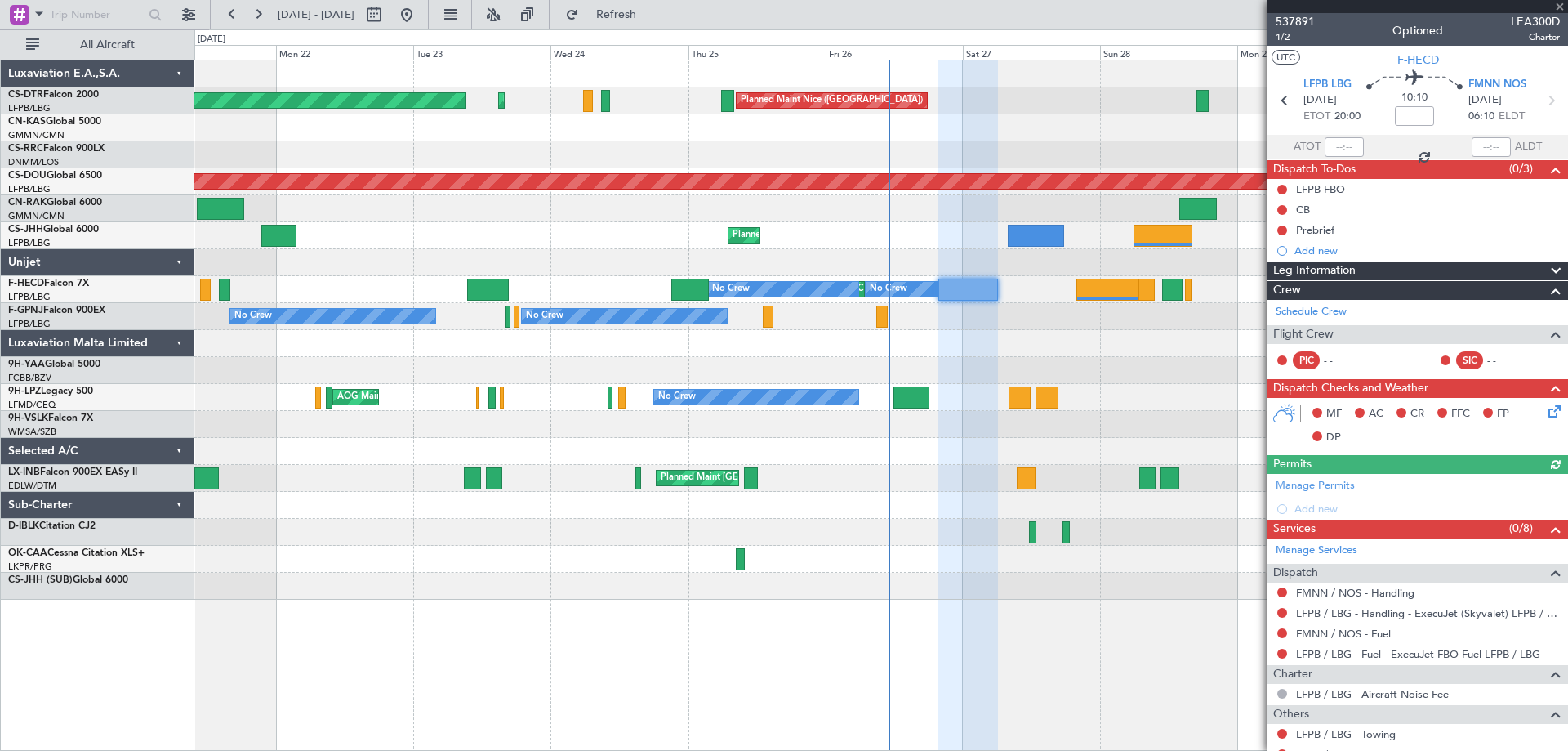
click at [1567, 7] on div at bounding box center [1418, 6] width 301 height 13
click at [1562, 6] on span at bounding box center [1559, 7] width 16 height 15
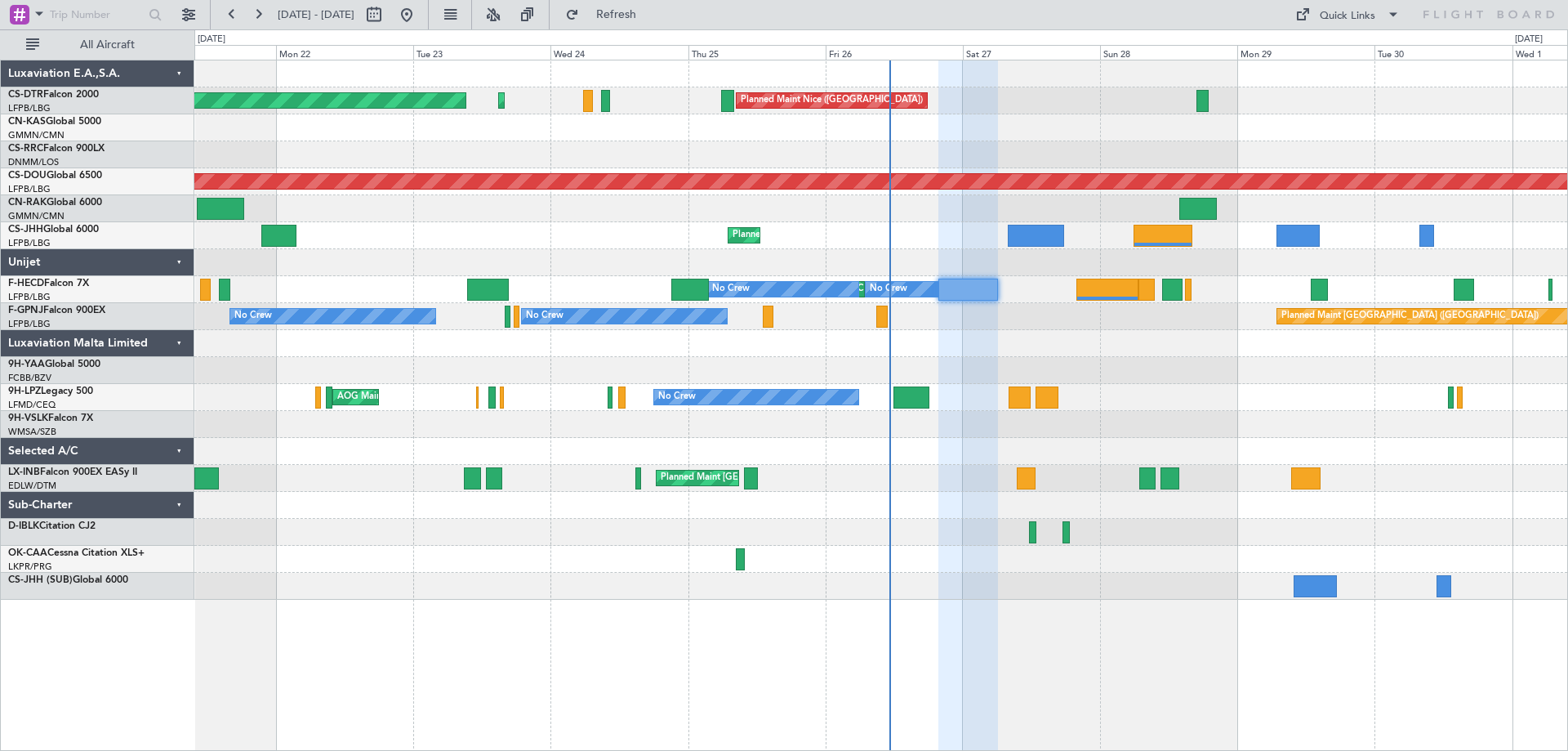
type input "0"
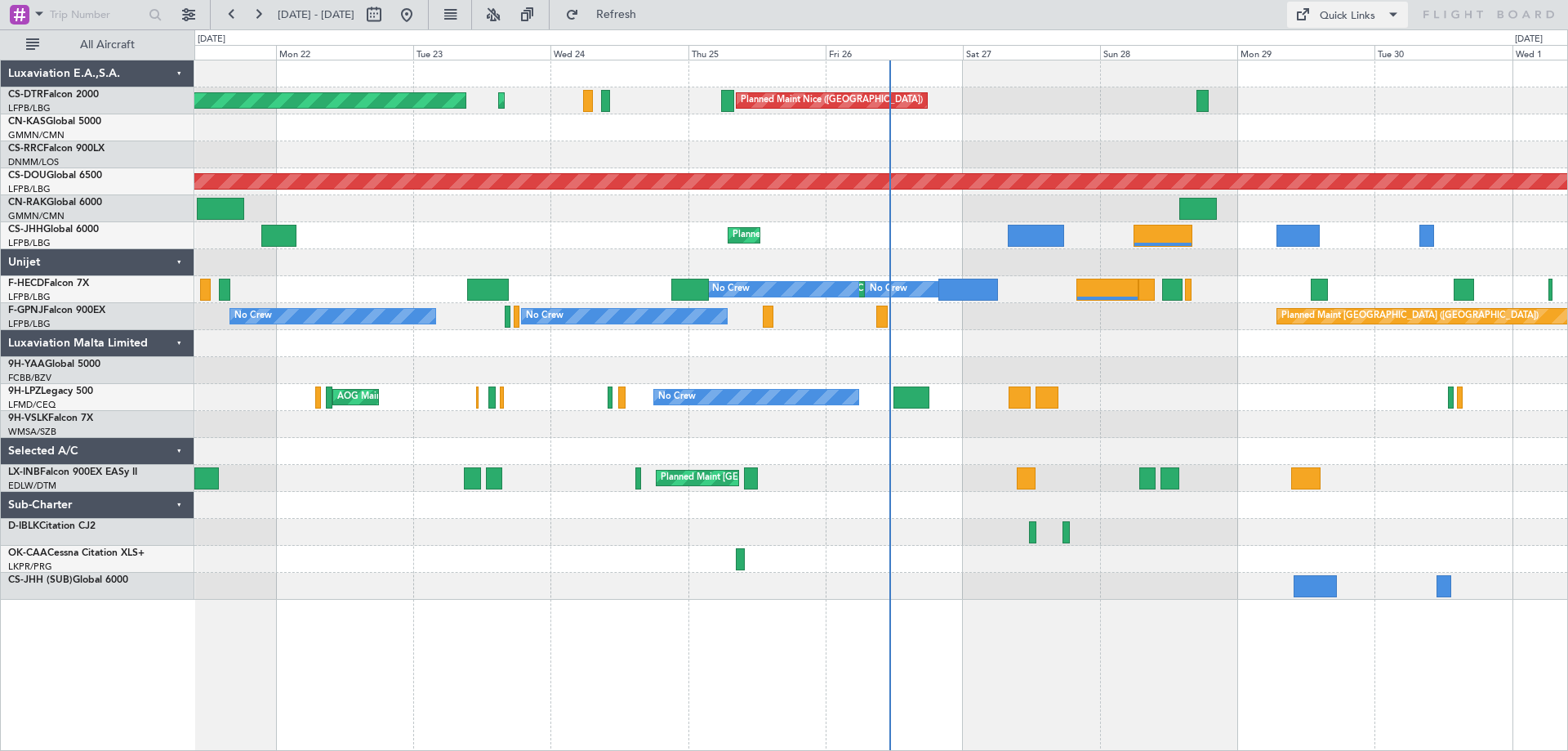
click at [1399, 13] on span at bounding box center [1393, 15] width 20 height 20
click at [1335, 52] on button "Trip Builder" at bounding box center [1349, 54] width 123 height 39
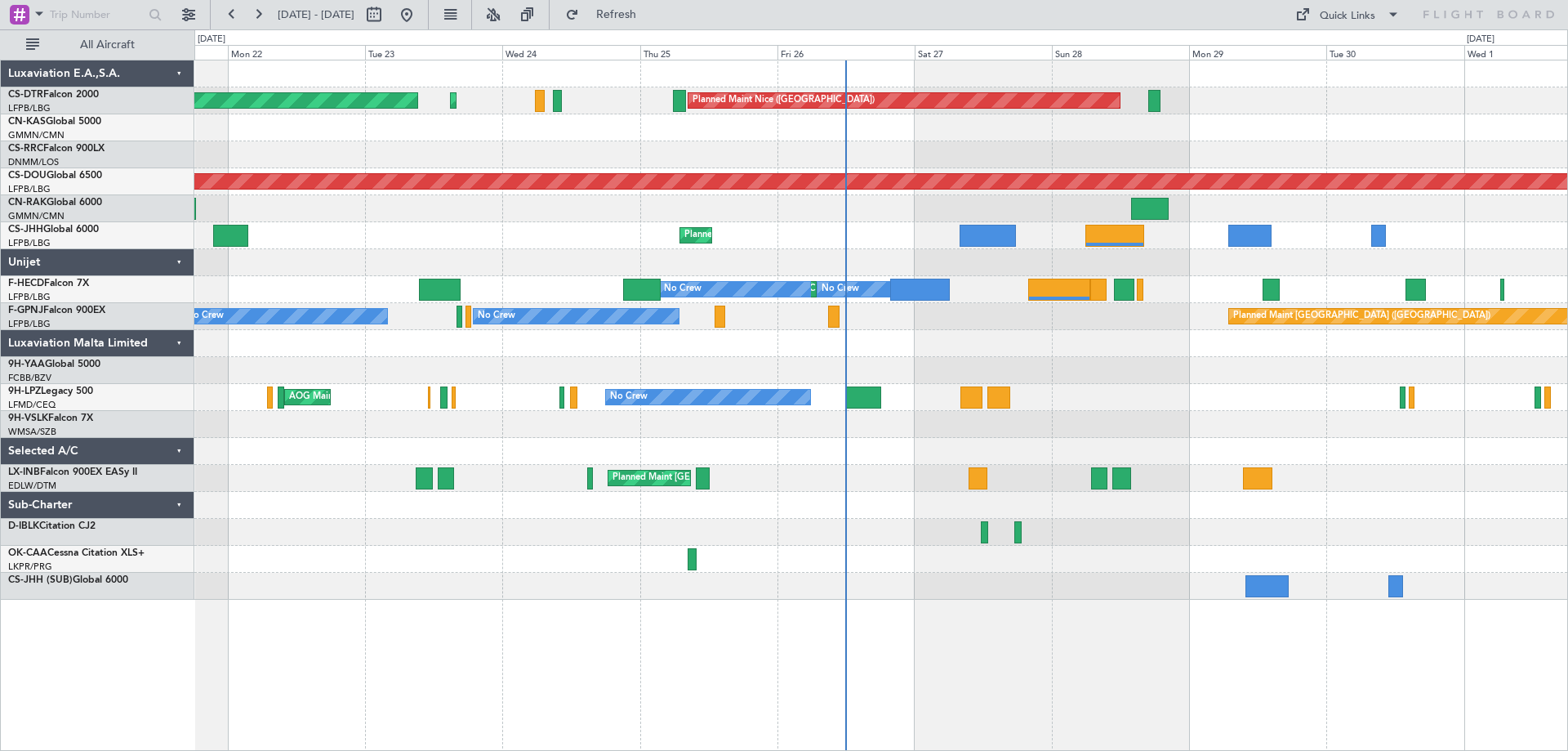
click at [1097, 385] on div "AOG Maint Cannes (Mandelieu) No Crew Planned Maint St Gallen (Altenrhein)" at bounding box center [880, 397] width 1373 height 27
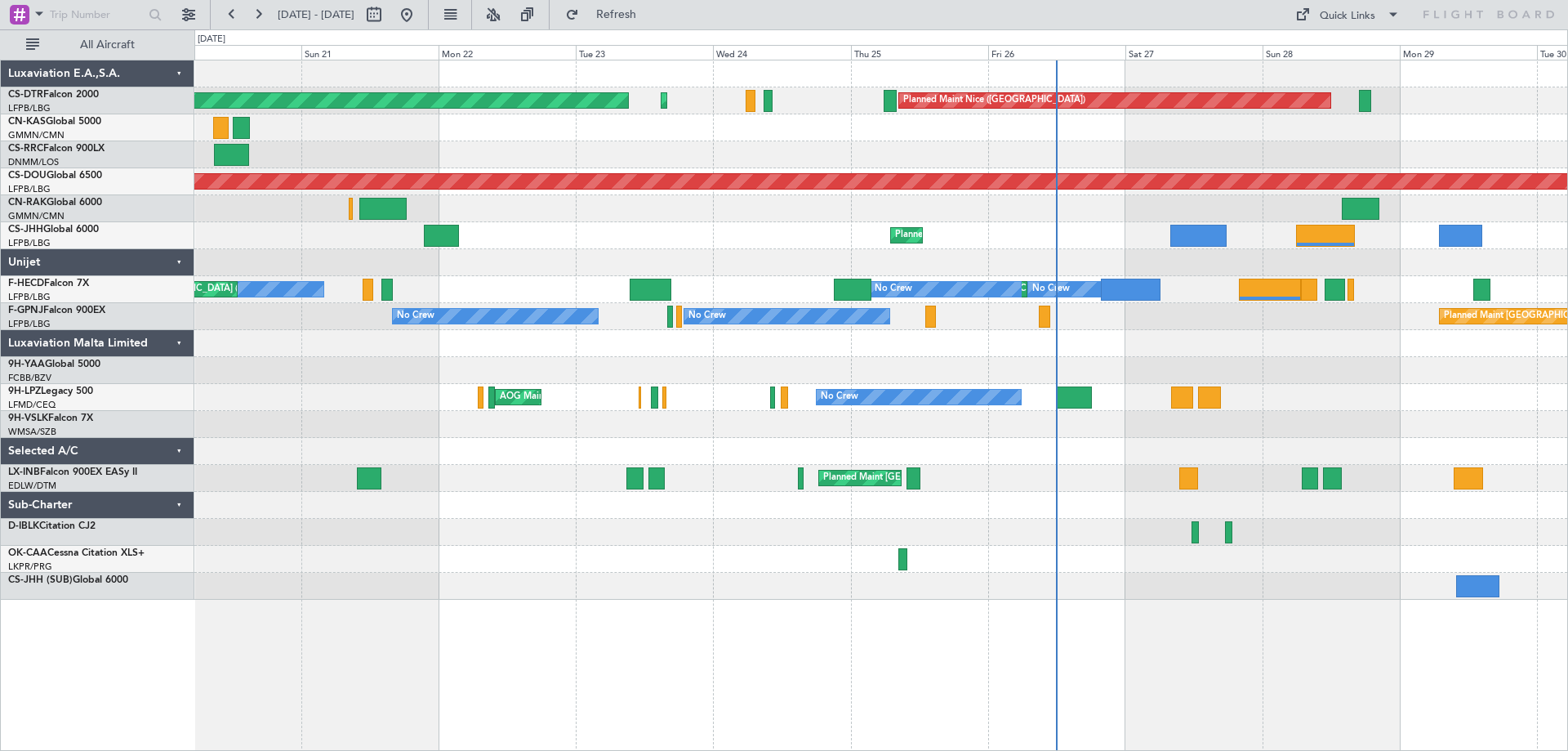
click at [1101, 671] on div "Planned Maint Nice (Côte d'Azur Airport) AOG Maint Sofia Planned Maint Sofia Pl…" at bounding box center [881, 405] width 1374 height 691
click at [1387, 12] on span at bounding box center [1393, 15] width 20 height 20
click at [1206, 10] on div at bounding box center [784, 375] width 1568 height 751
click at [1388, 16] on span at bounding box center [1393, 15] width 20 height 20
click at [1322, 50] on button "Trip Builder" at bounding box center [1349, 54] width 123 height 39
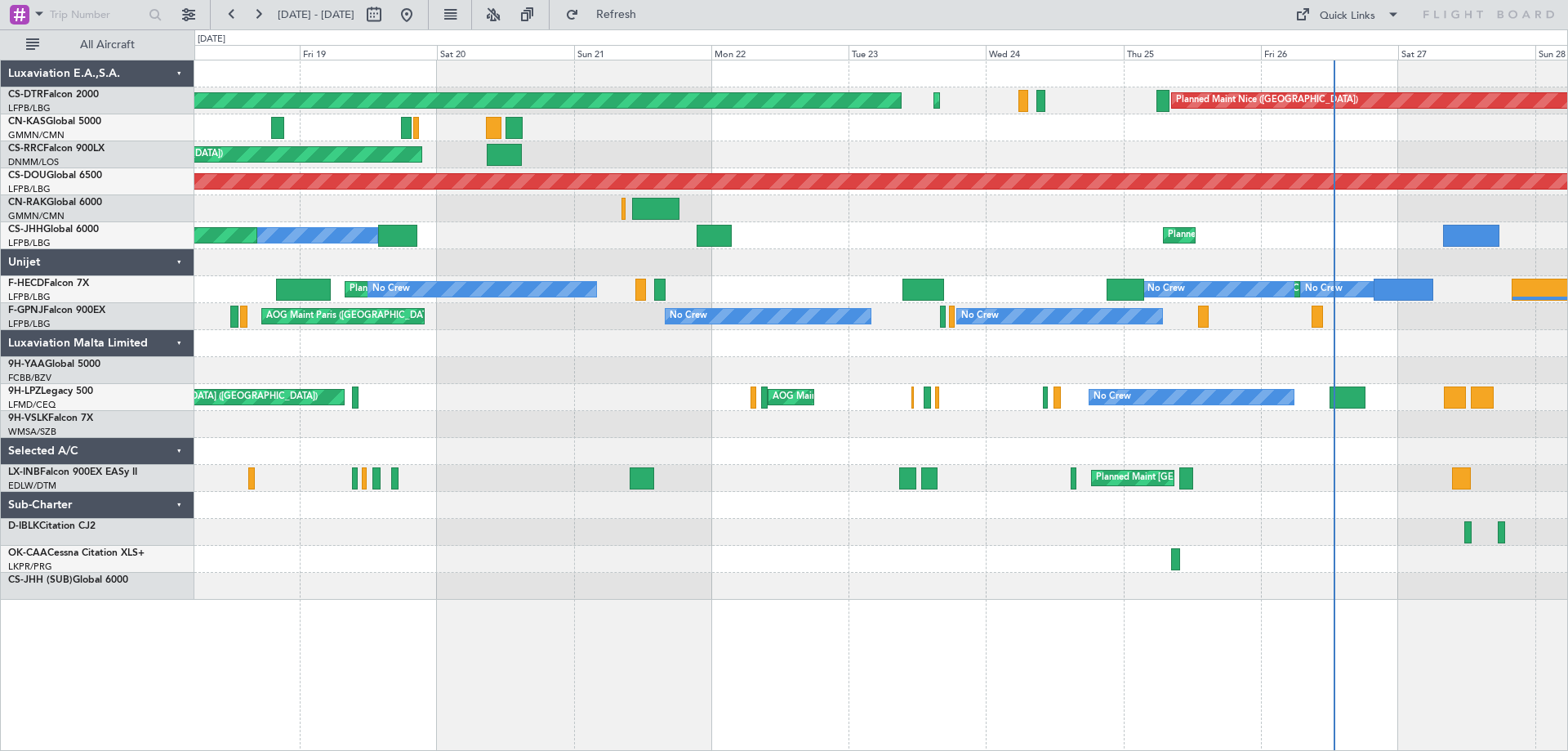
click at [575, 270] on div "Planned Maint Nice (Côte d'Azur Airport) AOG Maint Sofia Planned Maint Sofia Pl…" at bounding box center [880, 330] width 1373 height 539
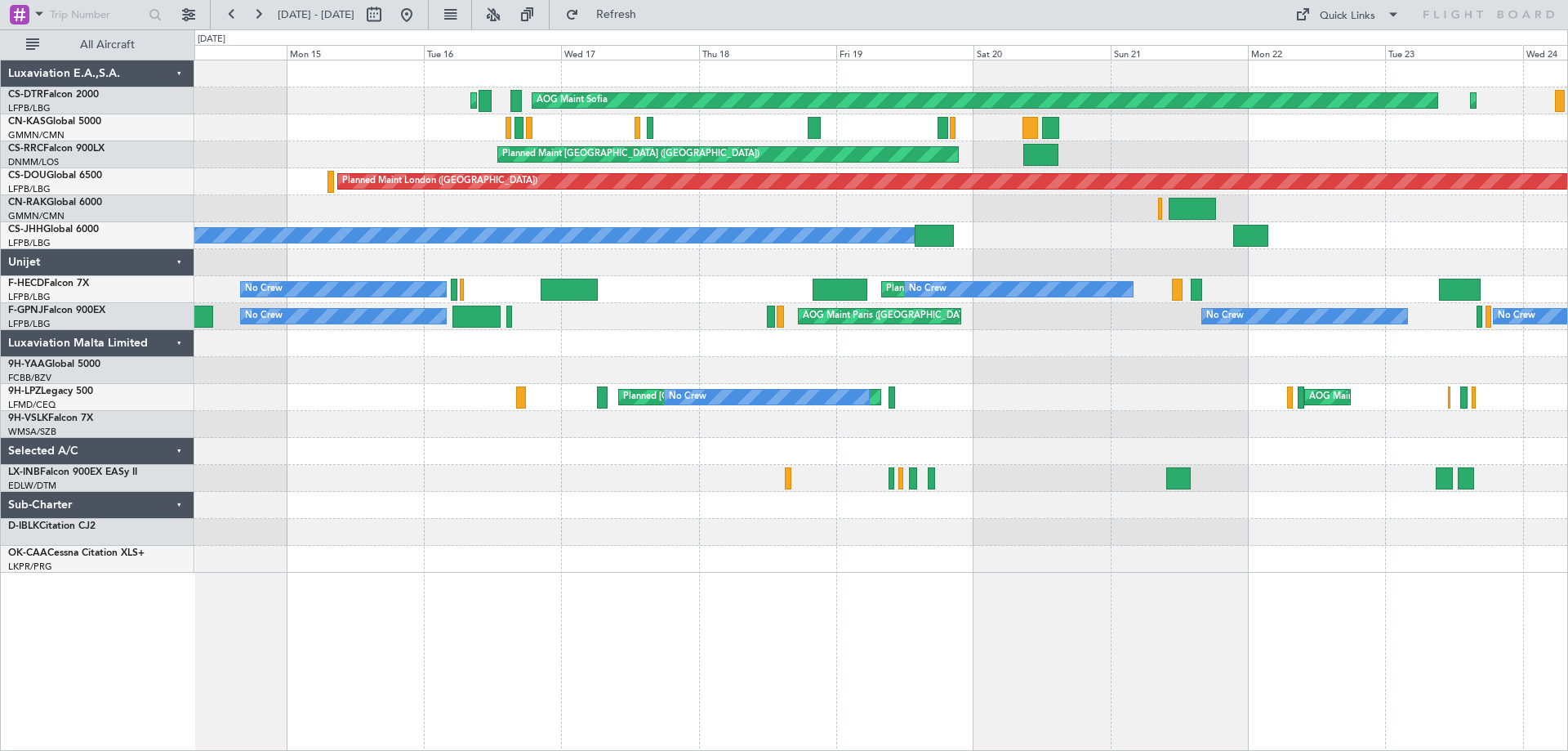
click at [816, 270] on div "AOG Maint Sofia Planned Maint Sofia Planned Maint Sofia Planned Maint Nice (Côt…" at bounding box center [880, 316] width 1373 height 512
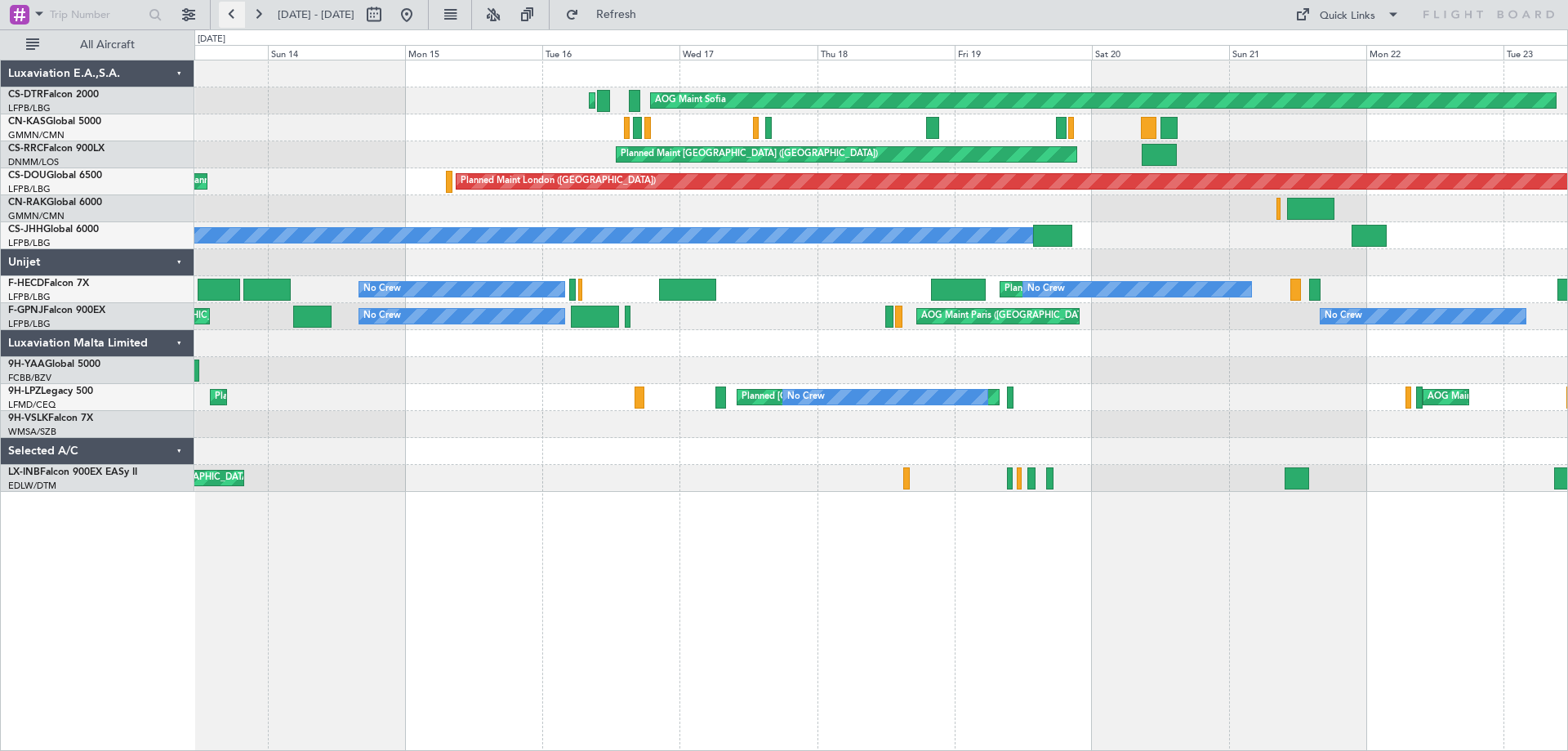
click at [226, 7] on button at bounding box center [232, 15] width 26 height 26
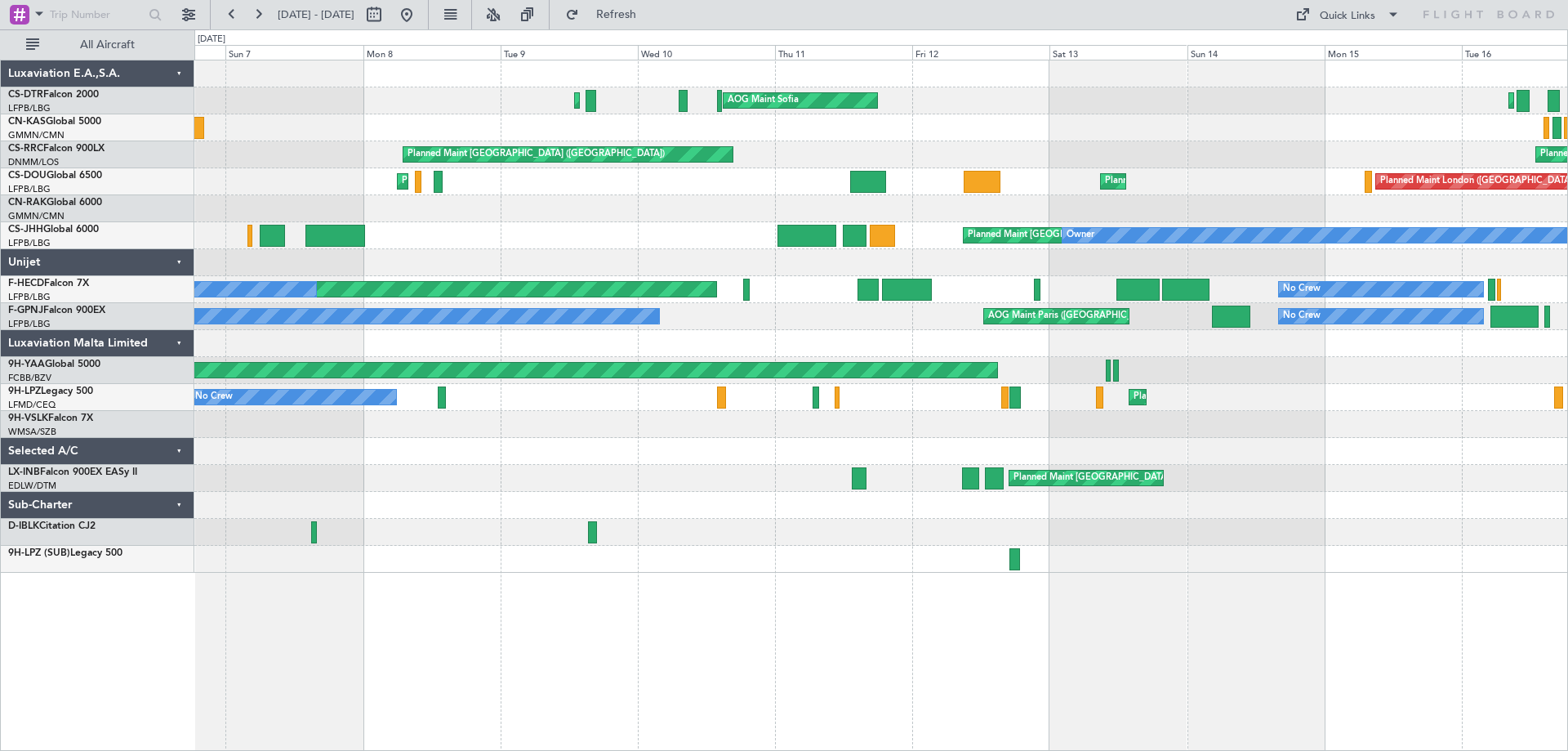
click at [500, 341] on div at bounding box center [880, 343] width 1373 height 27
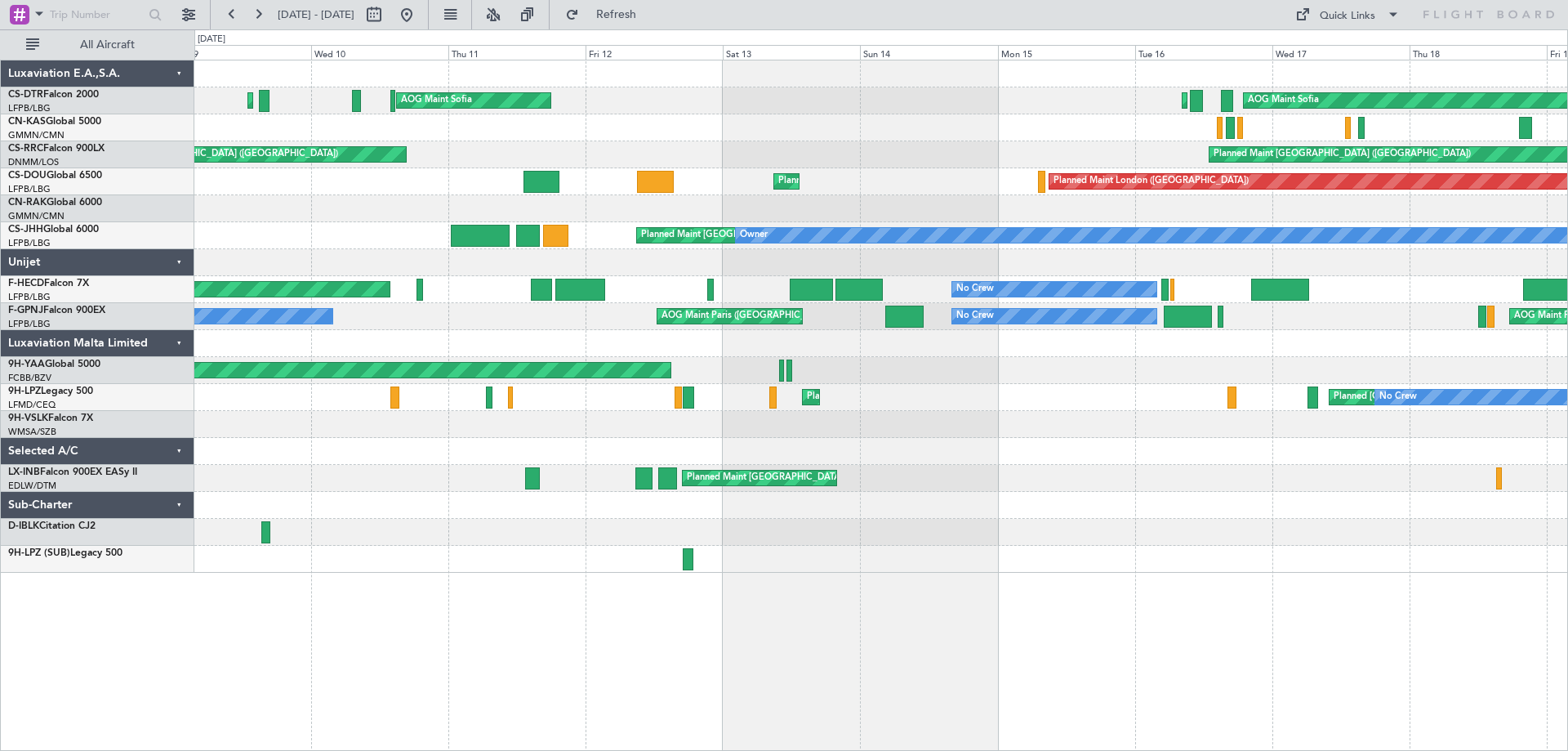
click at [947, 159] on div "AOG Maint Sofia Planned Maint Mugla (Dalaman) AOG Maint Sofia Planned Maint Sof…" at bounding box center [880, 316] width 1373 height 512
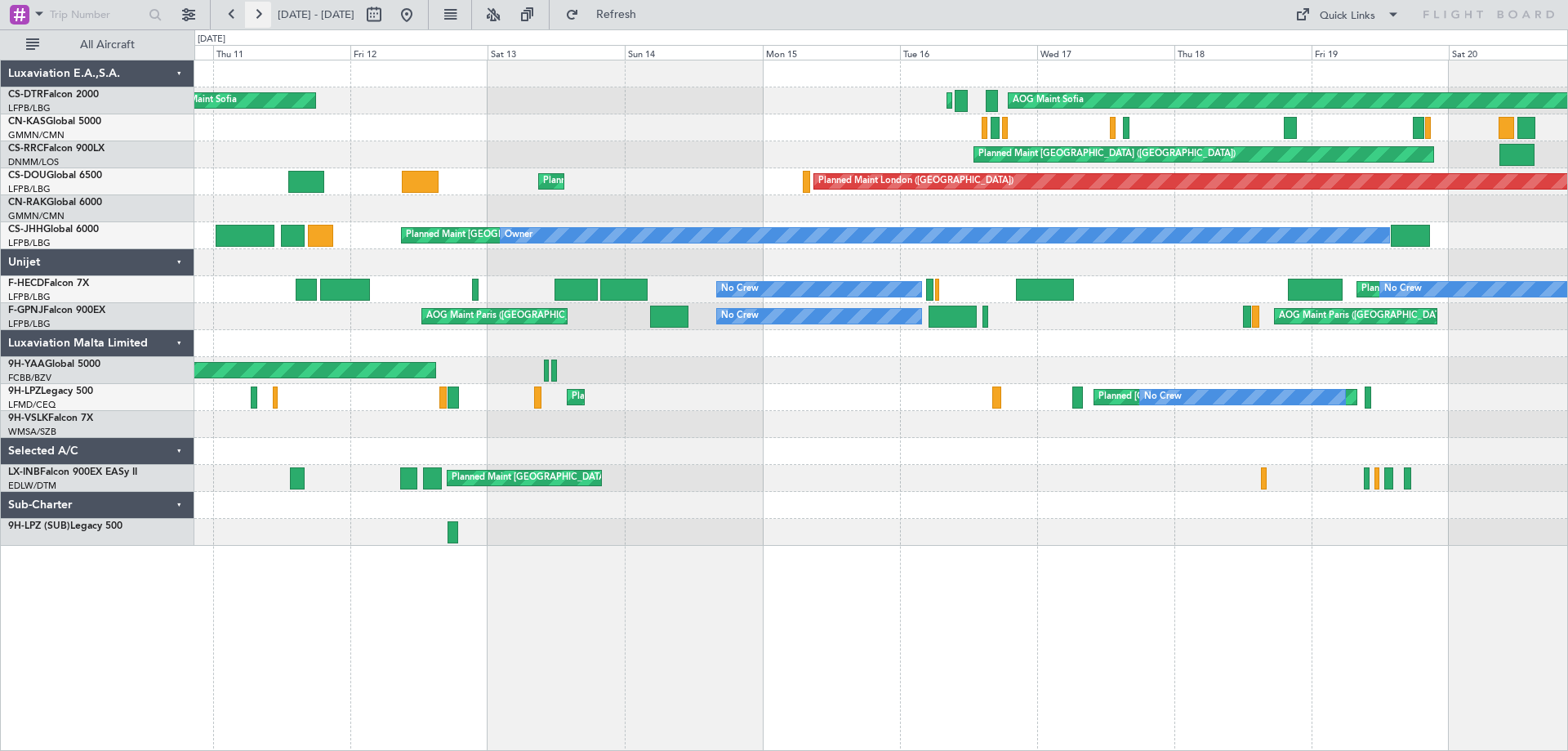
click at [269, 16] on button at bounding box center [258, 15] width 26 height 26
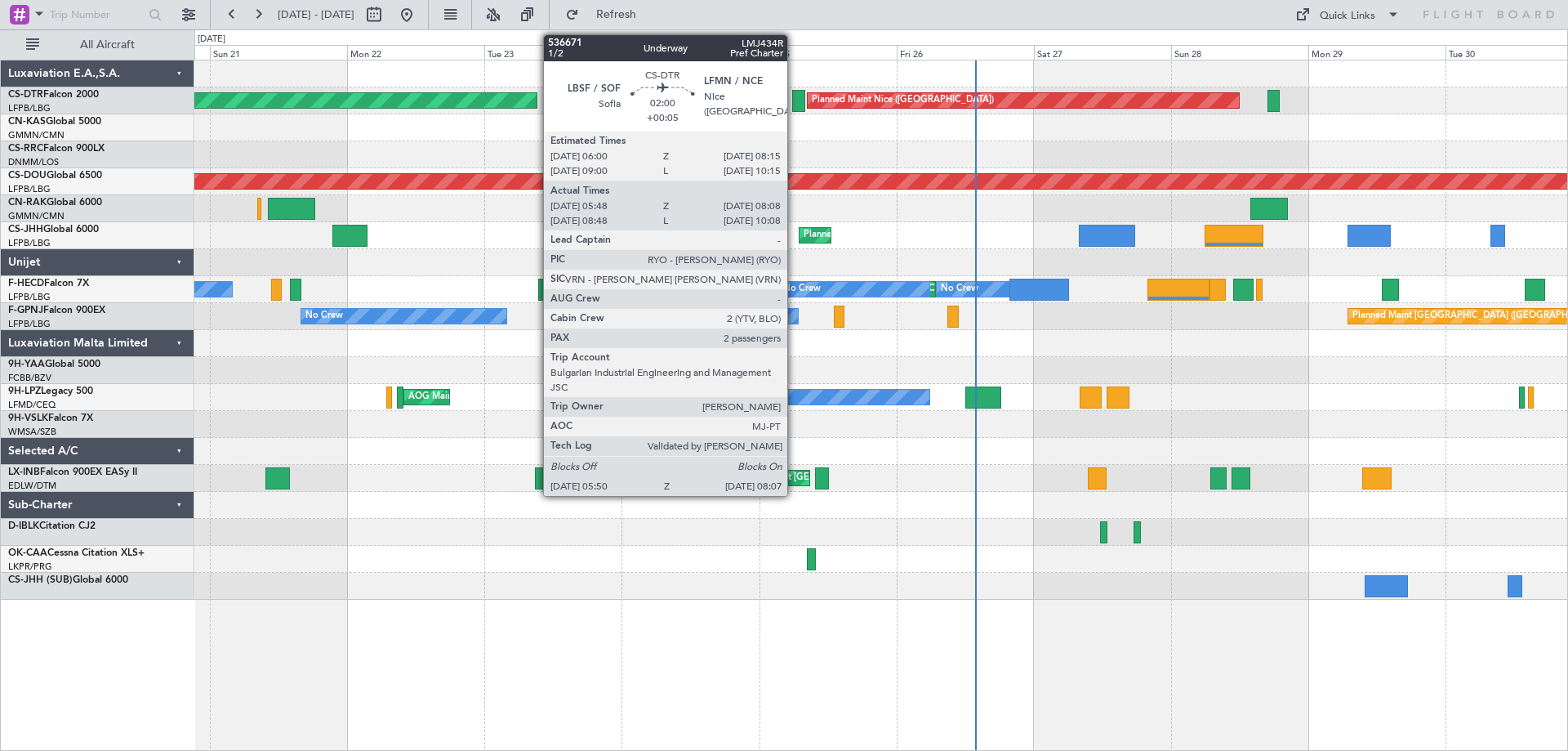
click at [795, 106] on div at bounding box center [798, 101] width 13 height 22
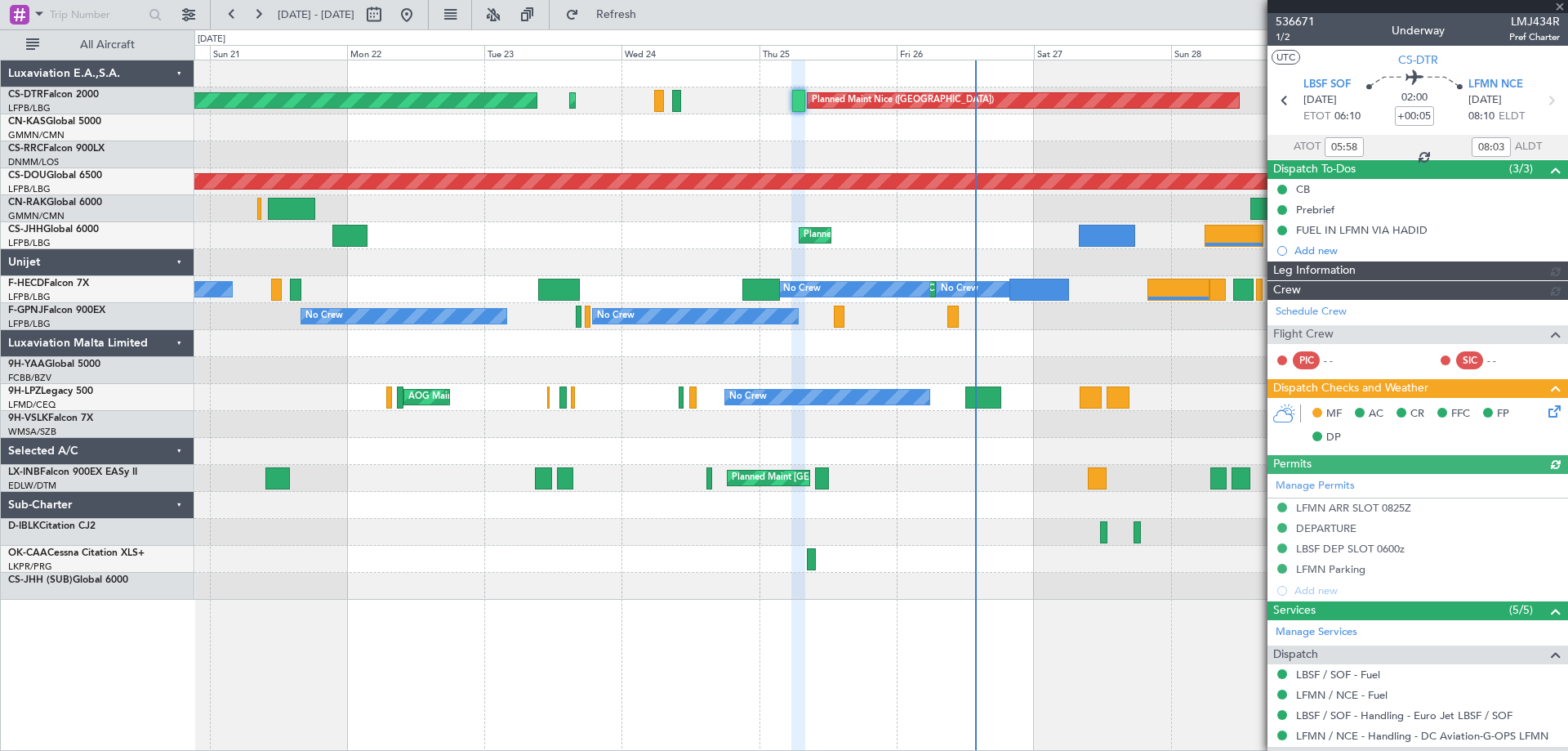
click at [1559, 9] on div at bounding box center [1418, 6] width 301 height 13
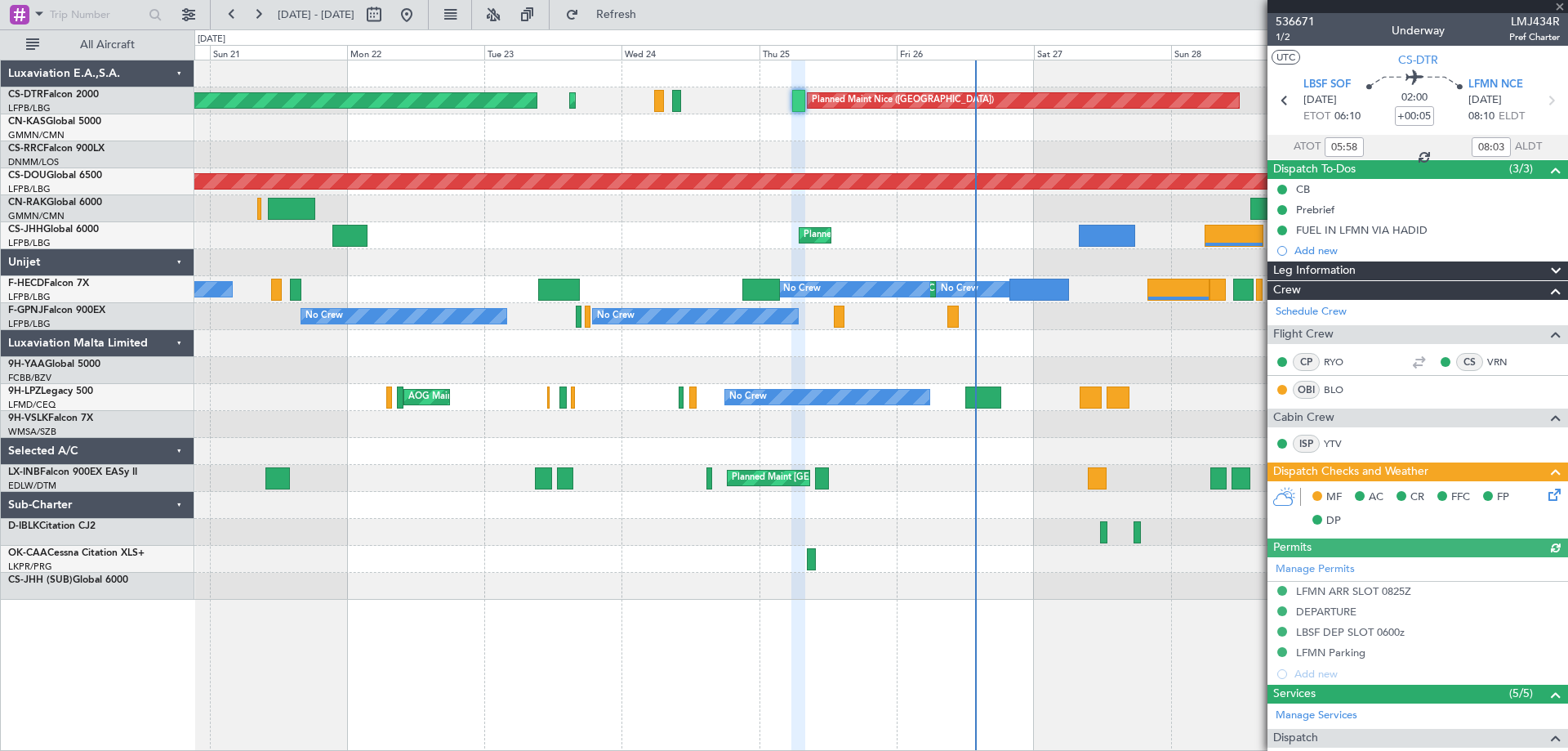
click at [1558, 3] on div at bounding box center [1418, 6] width 301 height 13
click at [1560, 8] on span at bounding box center [1559, 7] width 16 height 15
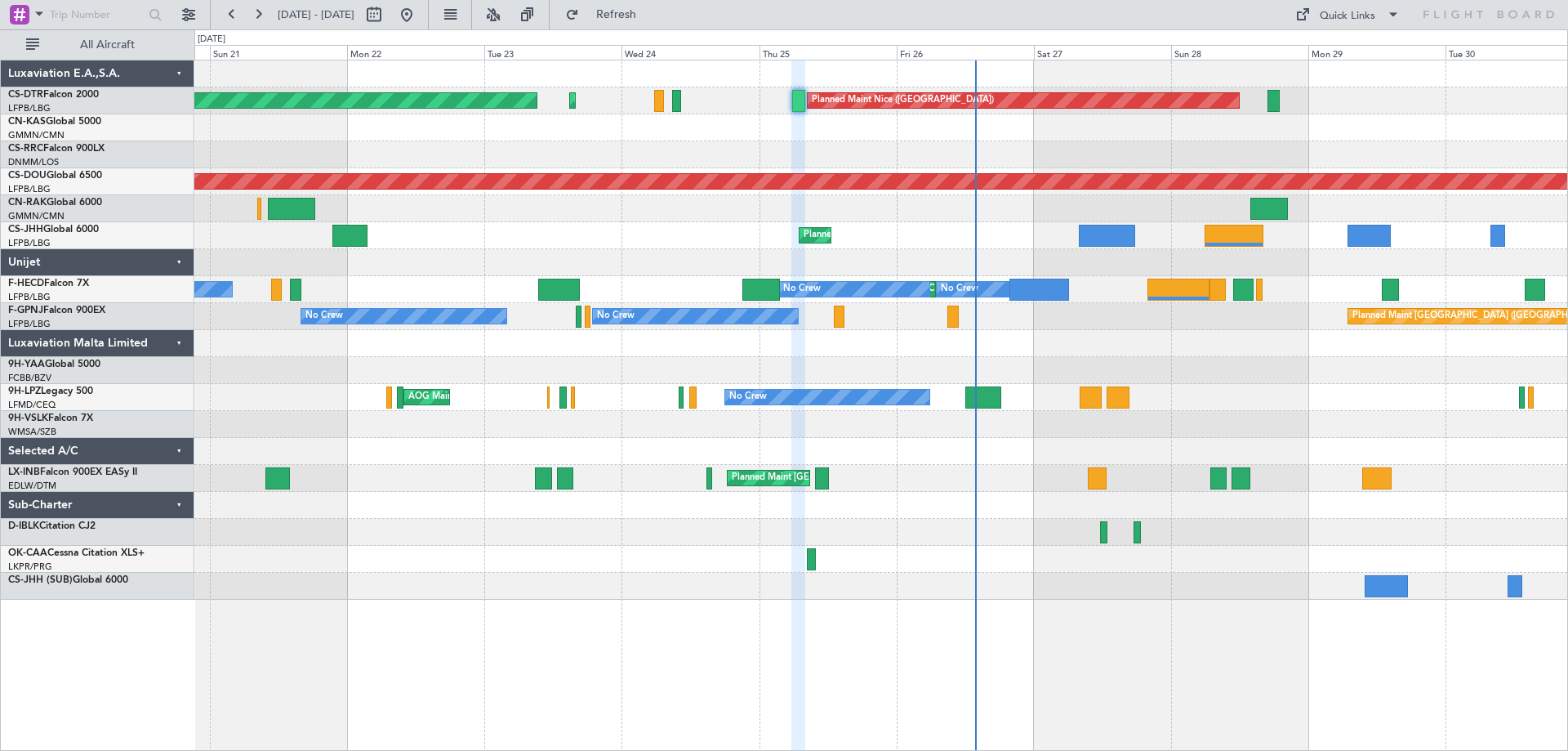
type input "0"
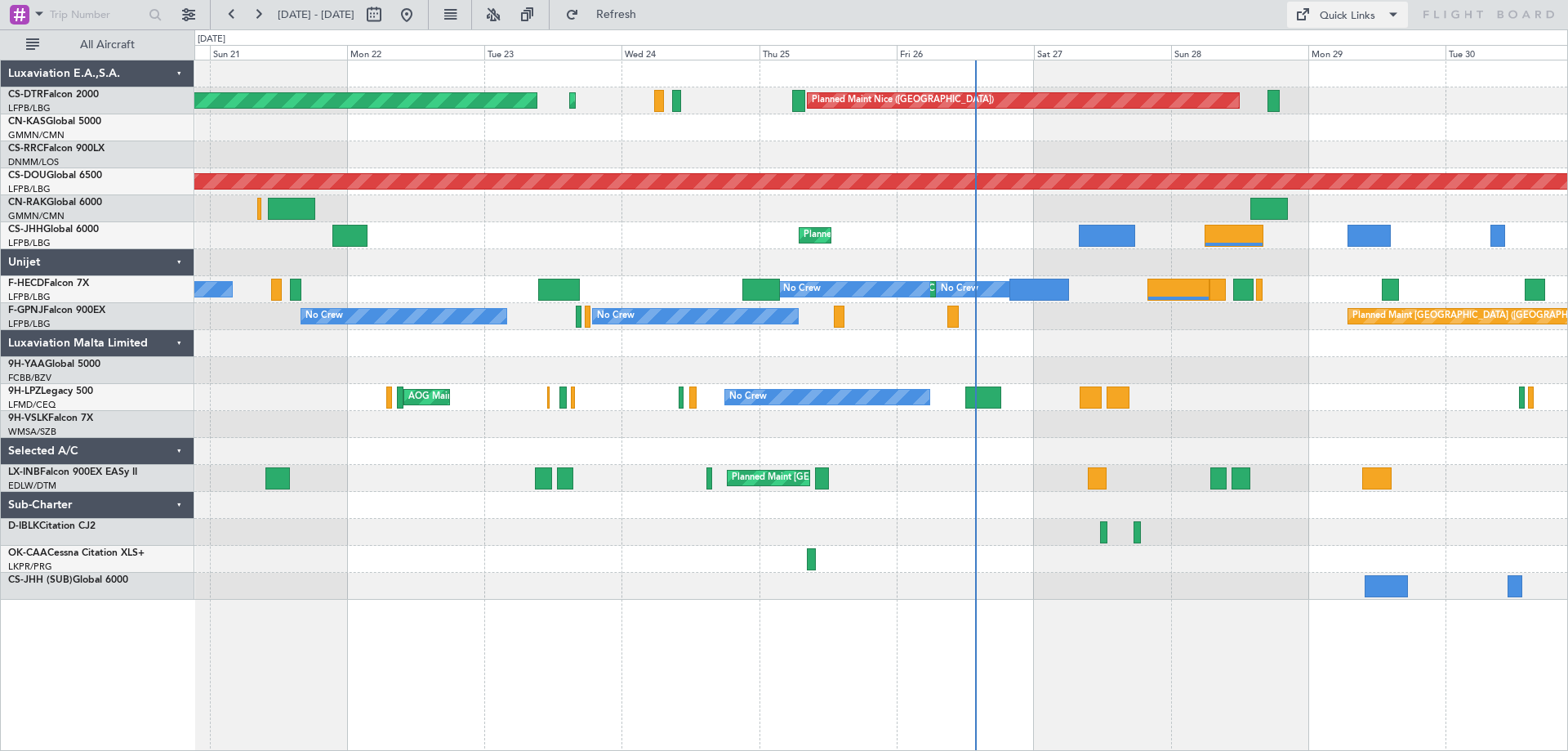
click at [1384, 15] on span at bounding box center [1393, 15] width 20 height 20
click at [1359, 51] on button "Trip Builder" at bounding box center [1349, 54] width 123 height 39
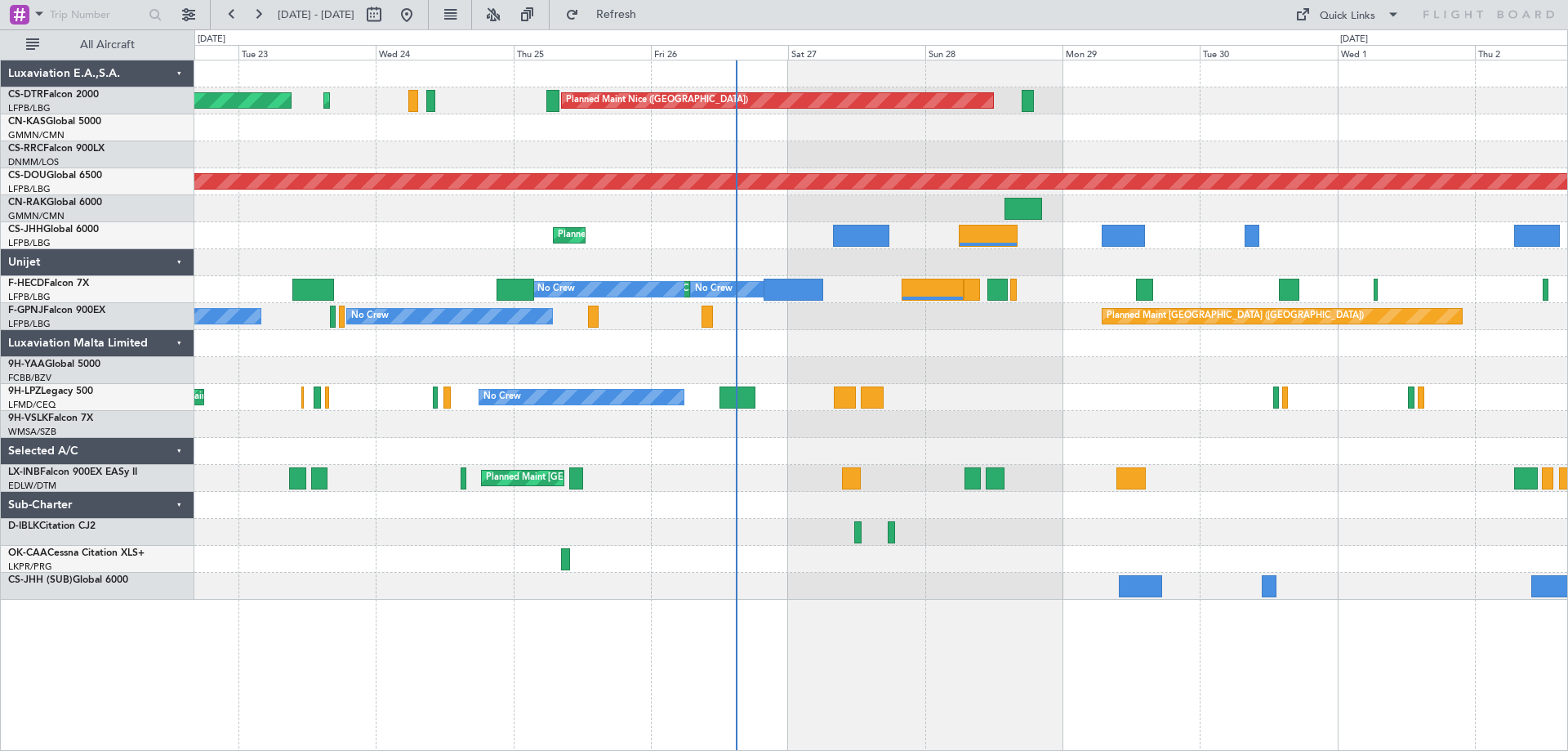
click at [1275, 493] on div "Planned Maint Nice (Côte d'Azur Airport) AOG Maint Sofia Planned Maint Sofia Pl…" at bounding box center [880, 330] width 1373 height 539
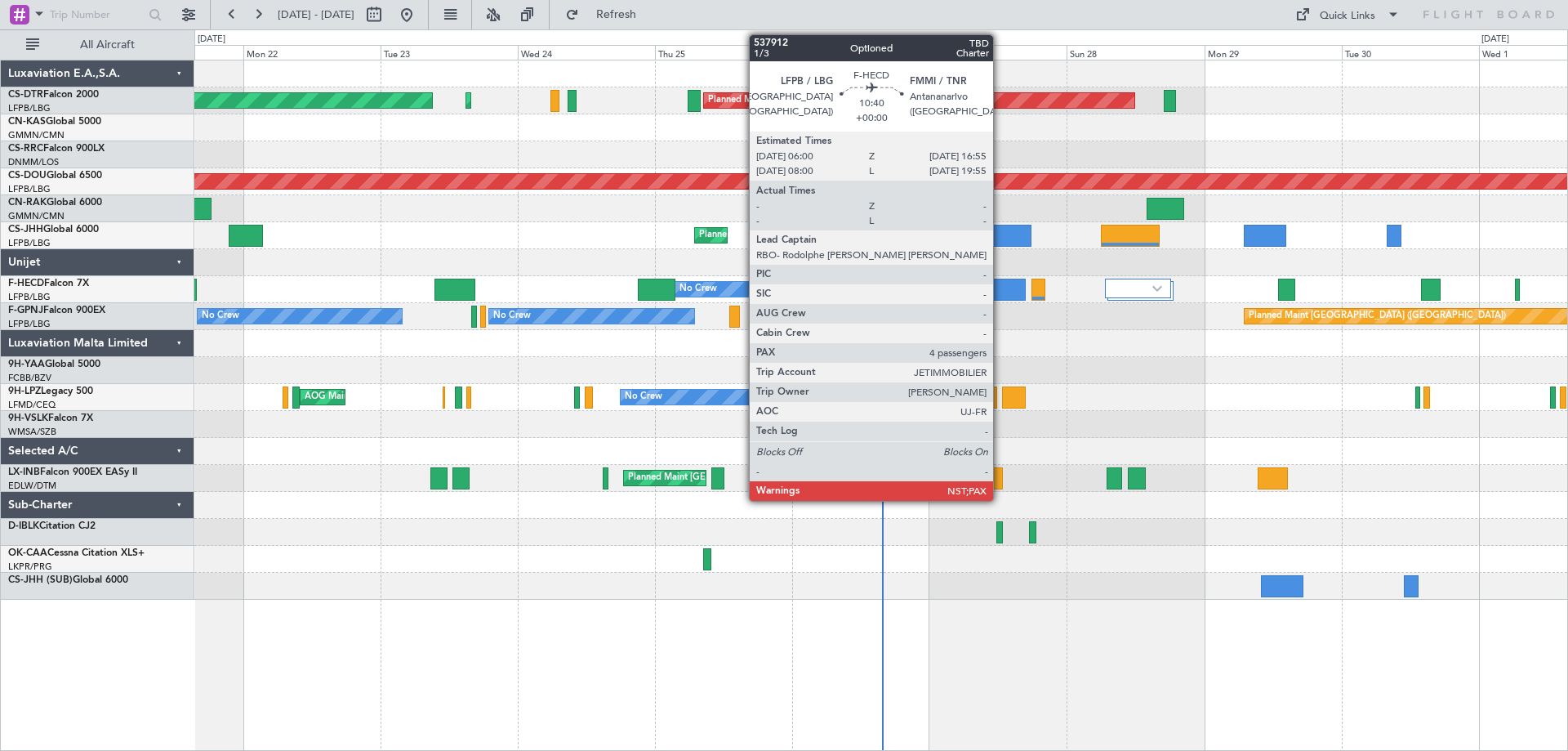
click at [1000, 292] on div at bounding box center [994, 290] width 63 height 22
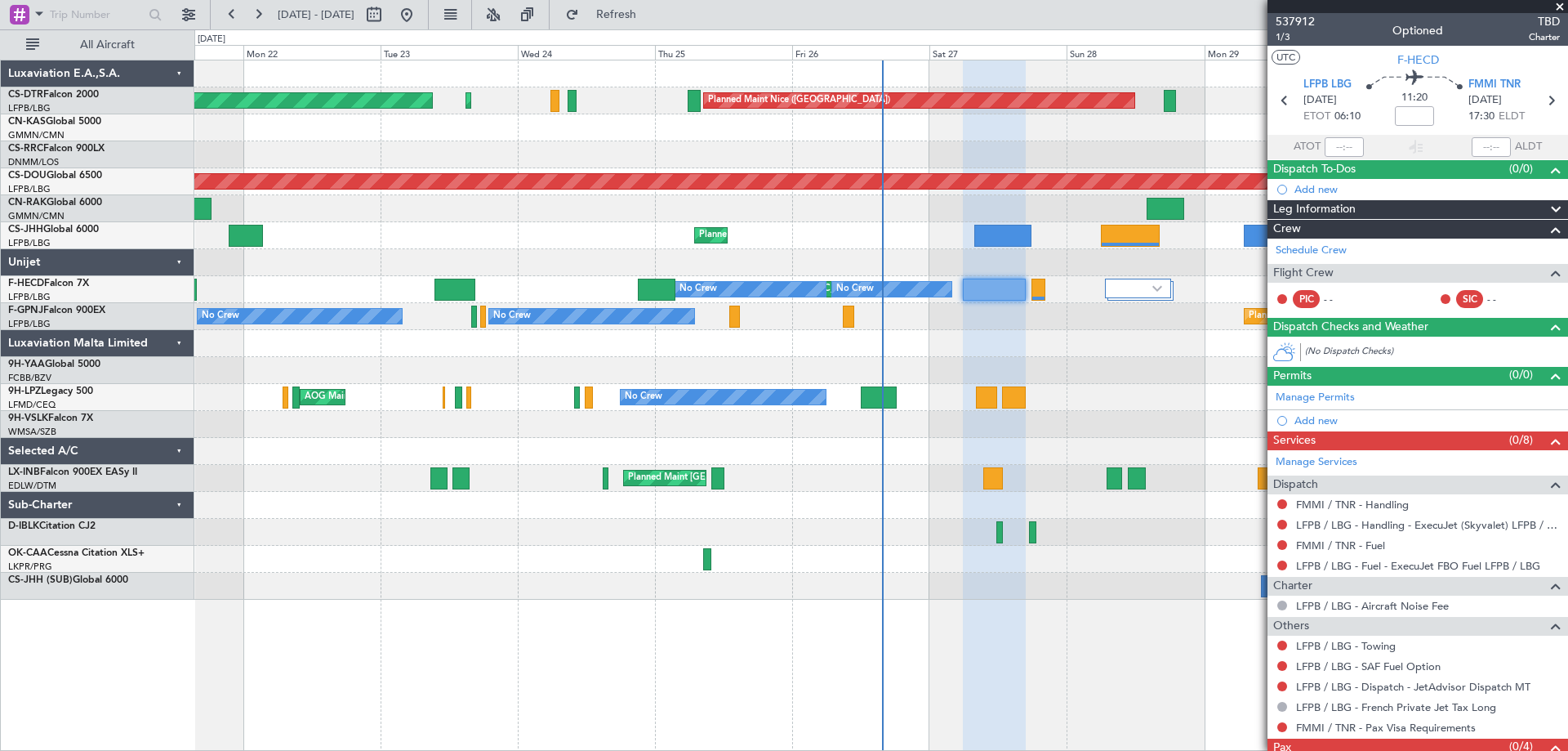
type input "+00:40"
click at [1561, 6] on span at bounding box center [1559, 7] width 16 height 15
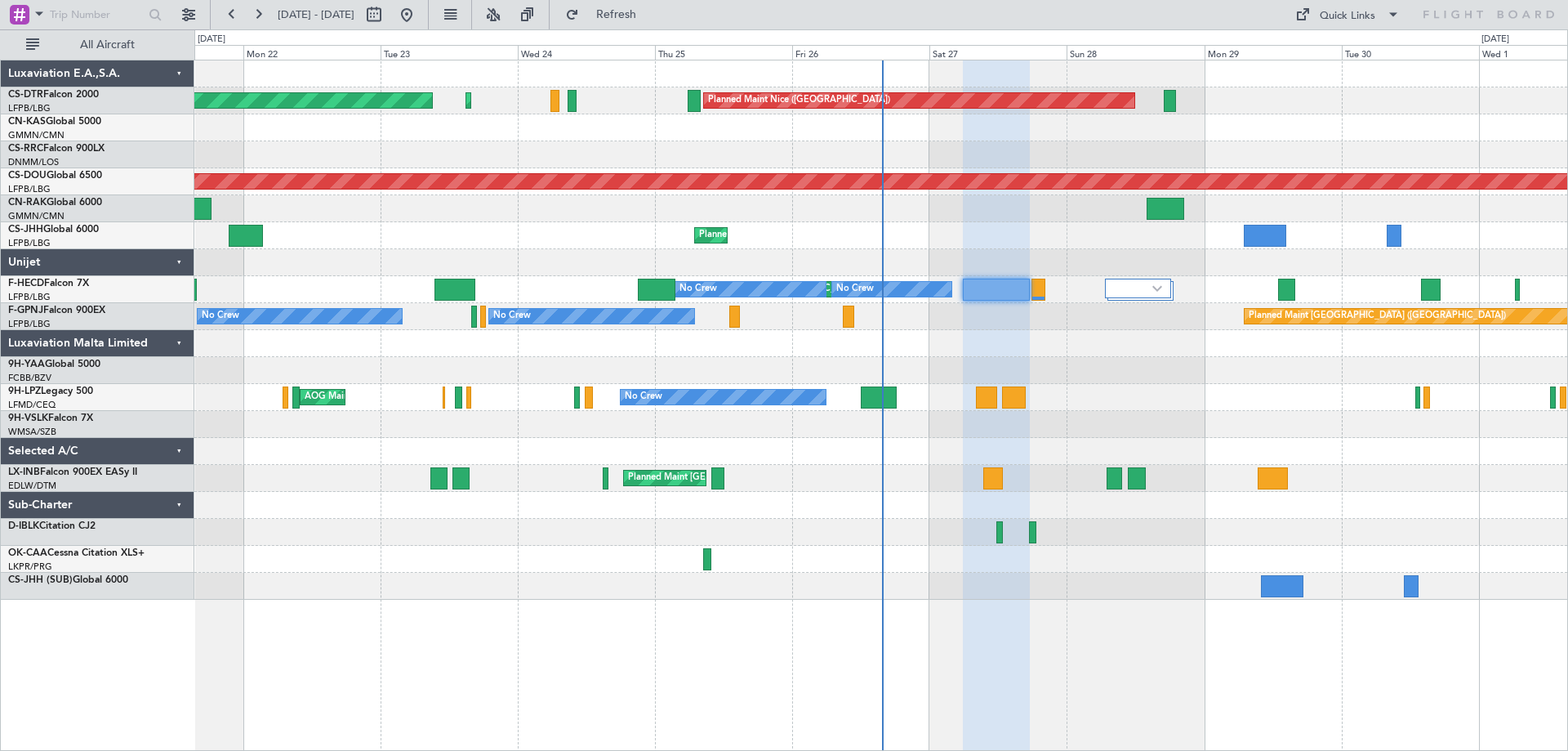
type input "0"
